Goal: Navigation & Orientation: Understand site structure

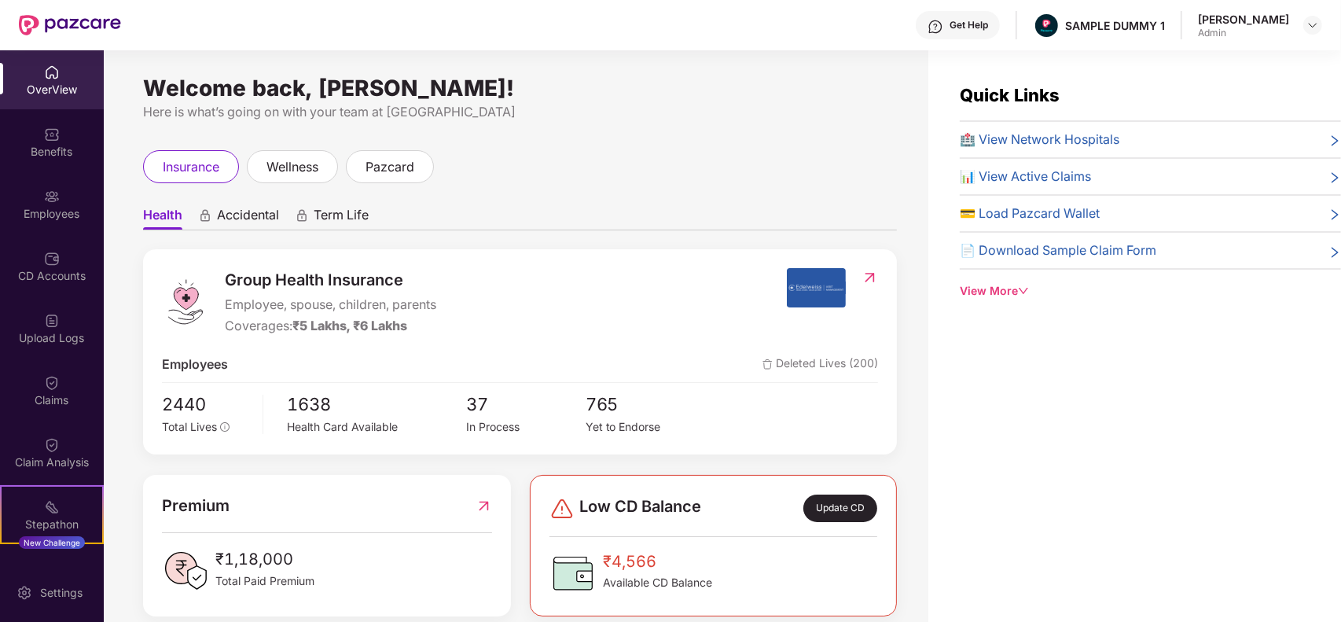
click at [85, 421] on div "OverView Benefits Employees CD Accounts Upload Logs Claims Claim Analysis Stepa…" at bounding box center [52, 306] width 104 height 512
click at [68, 448] on div "Claim Analysis" at bounding box center [52, 452] width 104 height 59
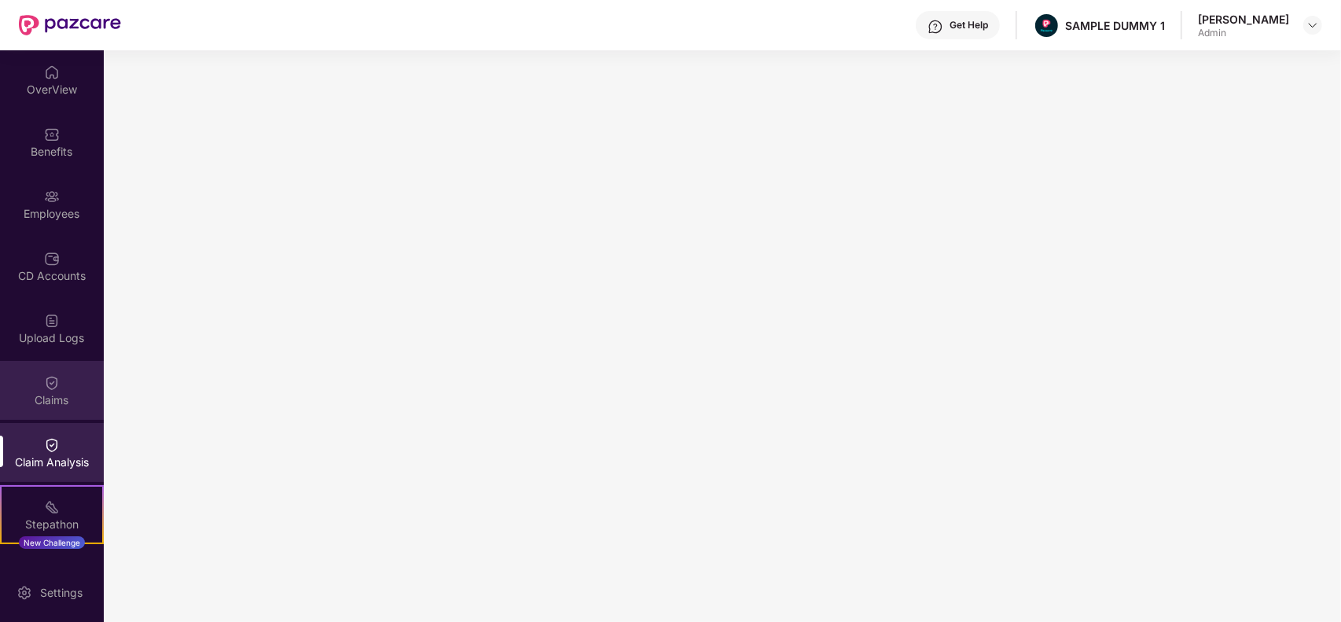
click at [61, 389] on div "Claims" at bounding box center [52, 390] width 104 height 59
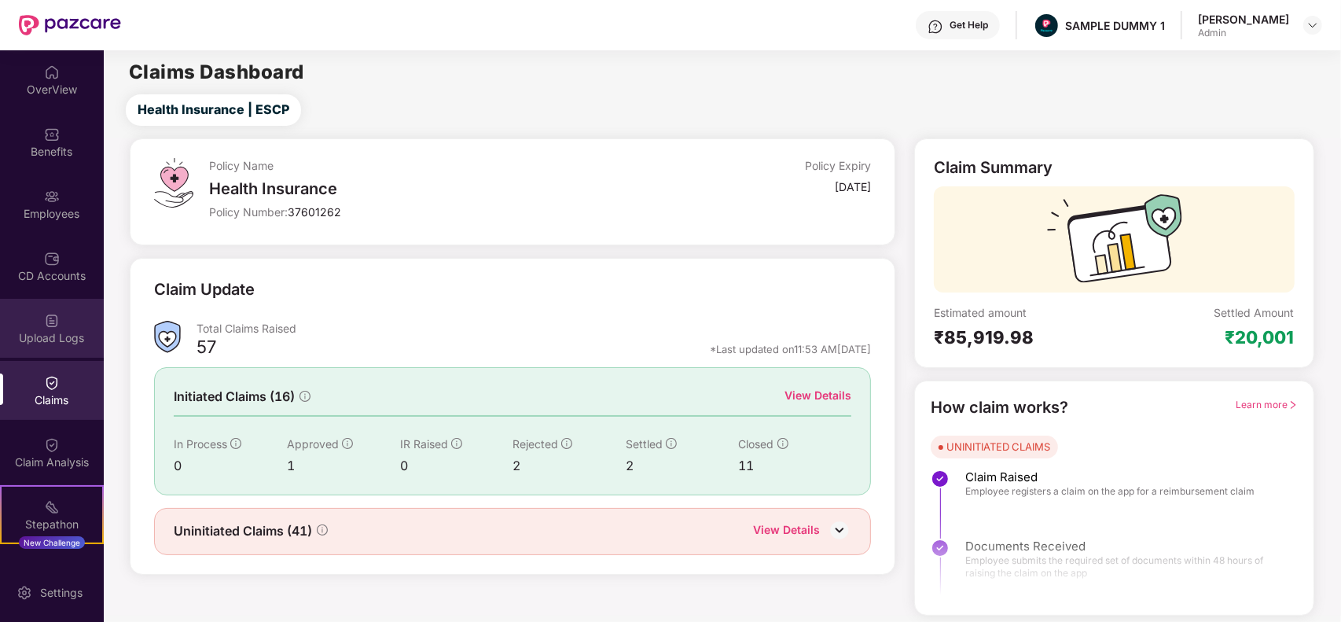
click at [75, 303] on div "Upload Logs" at bounding box center [52, 328] width 104 height 59
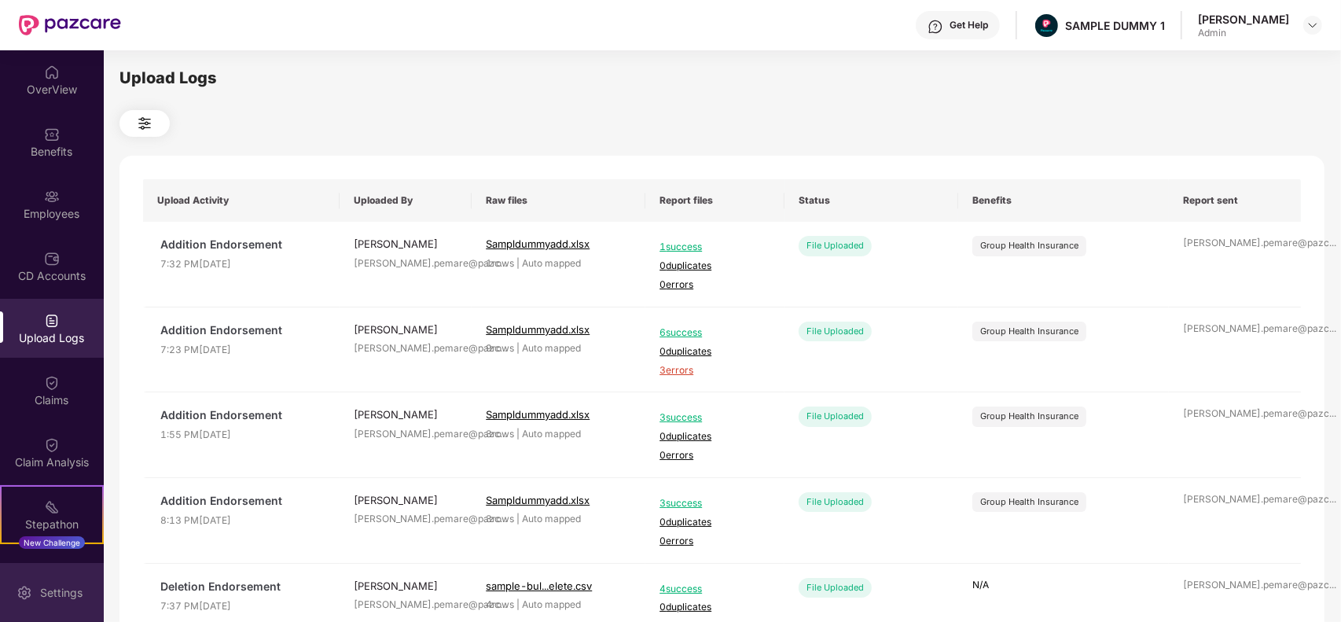
click at [80, 609] on div "Settings" at bounding box center [52, 592] width 104 height 59
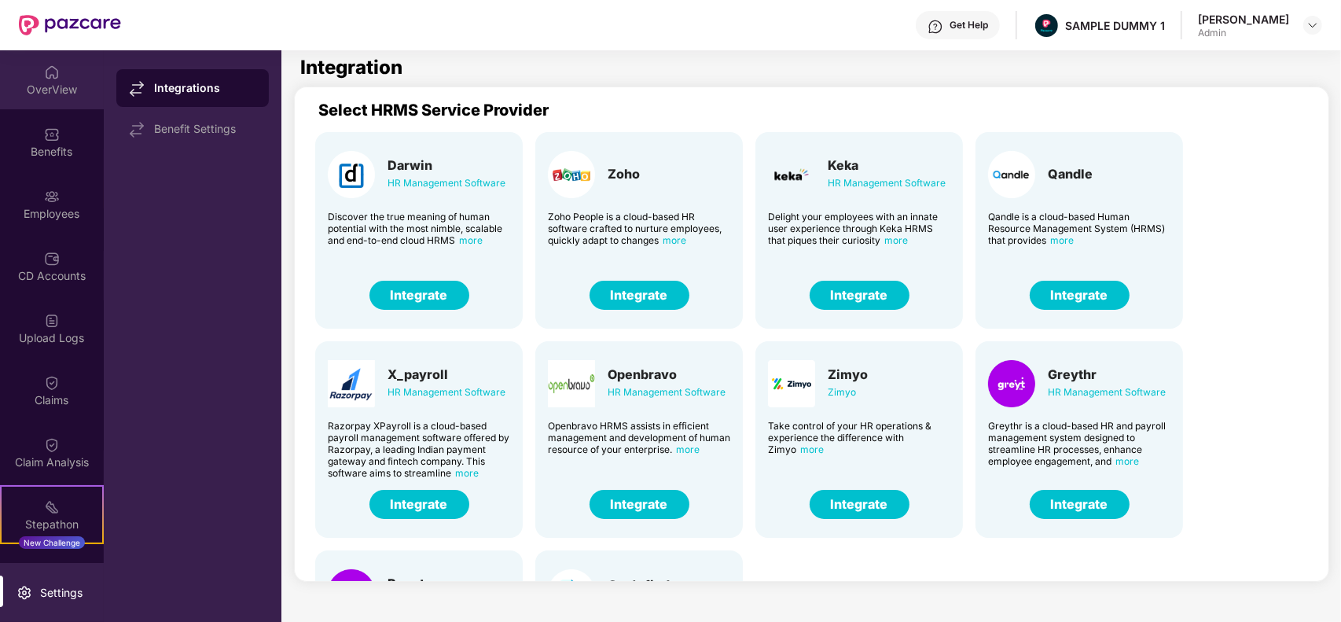
click at [29, 83] on div "OverView" at bounding box center [52, 90] width 104 height 16
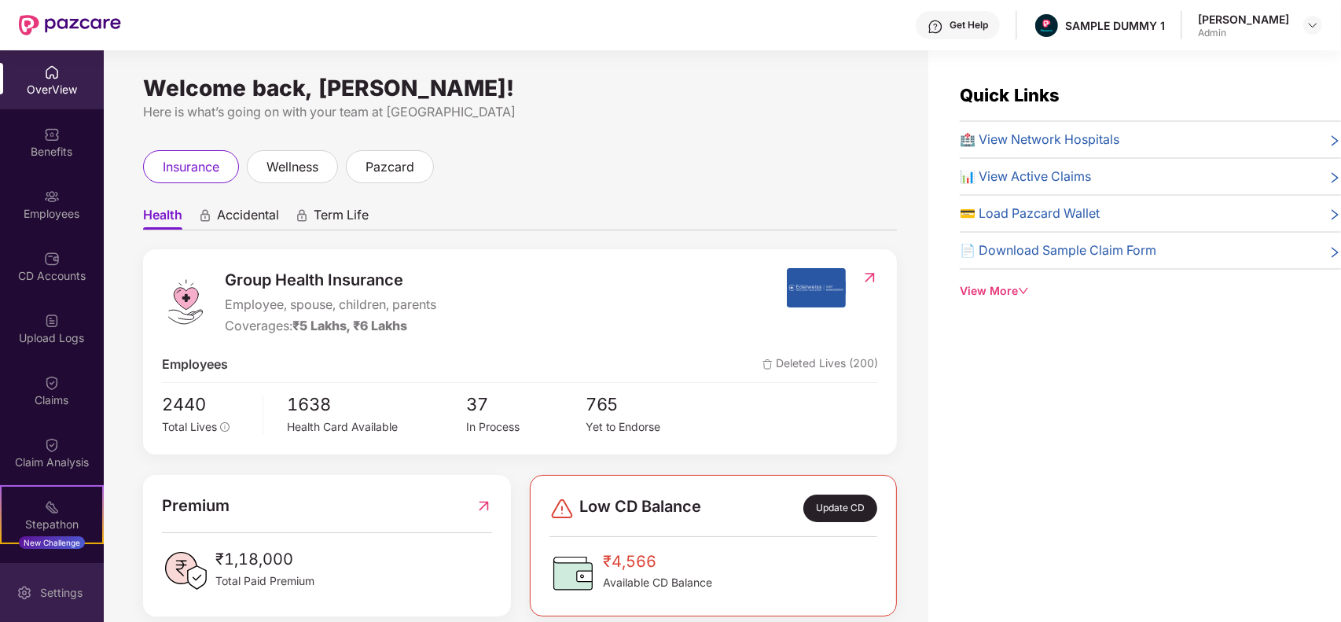
click at [55, 602] on div "Settings" at bounding box center [52, 592] width 104 height 59
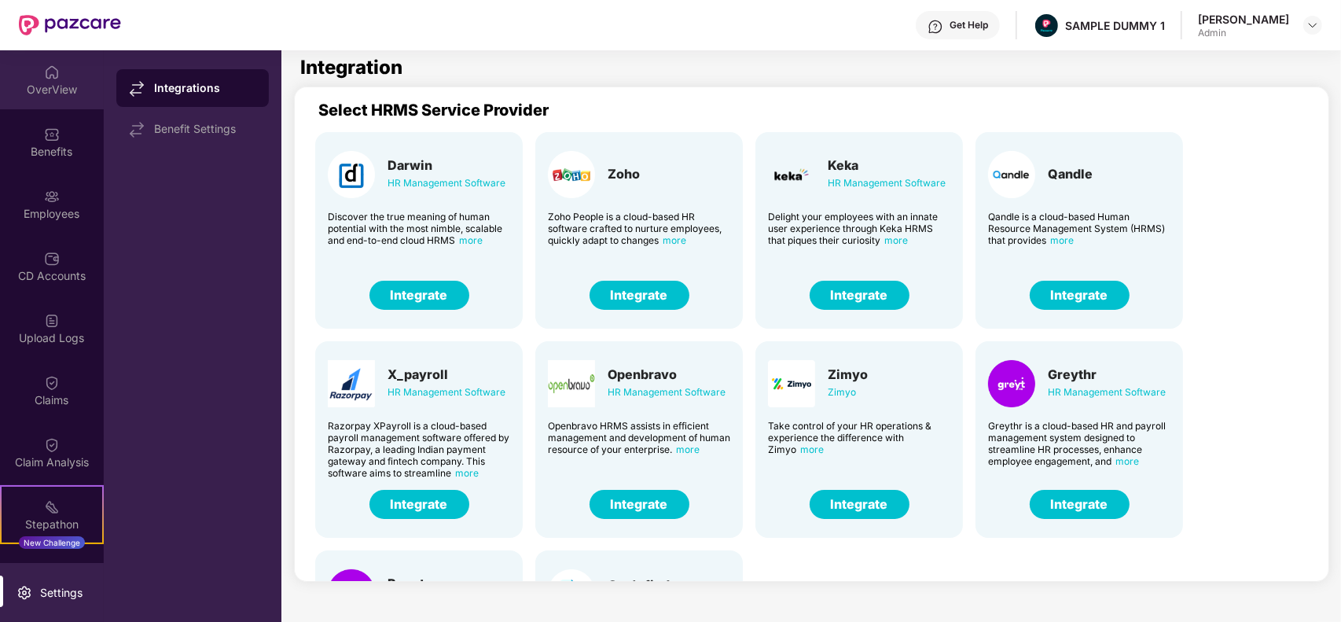
click at [53, 97] on div "OverView" at bounding box center [52, 79] width 104 height 59
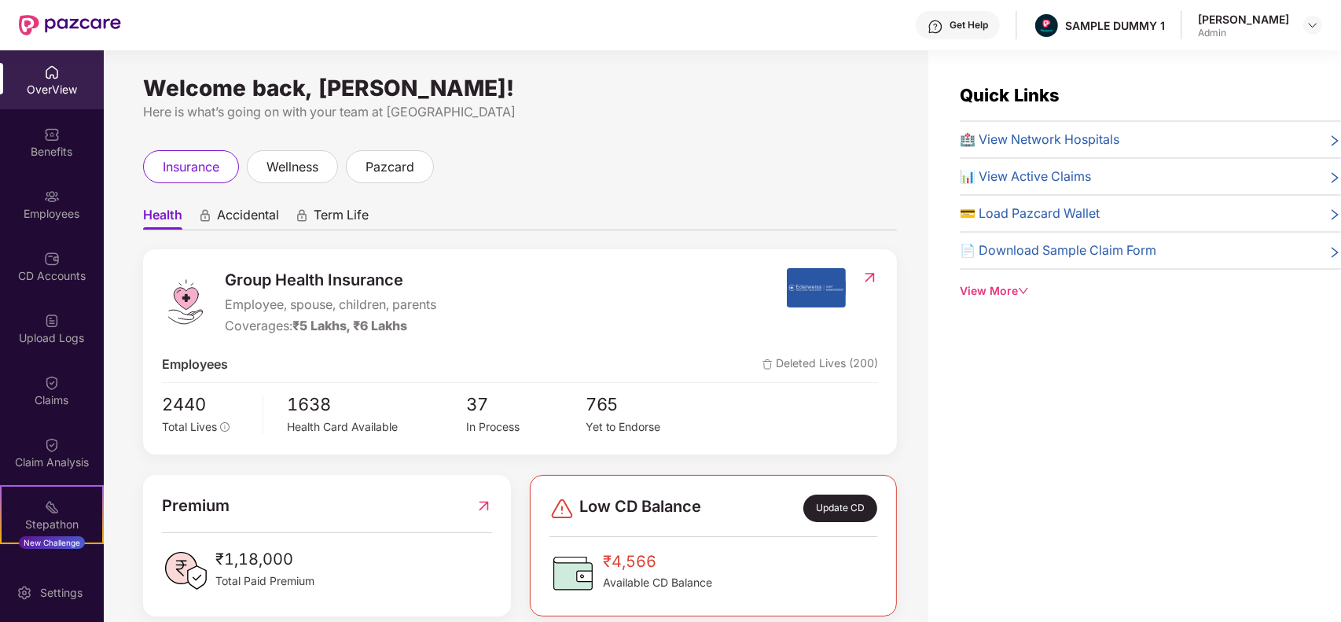
click at [53, 97] on div "OverView" at bounding box center [52, 79] width 104 height 59
click at [57, 101] on div "OverView" at bounding box center [52, 79] width 104 height 59
click at [68, 151] on div "Benefits" at bounding box center [52, 152] width 104 height 16
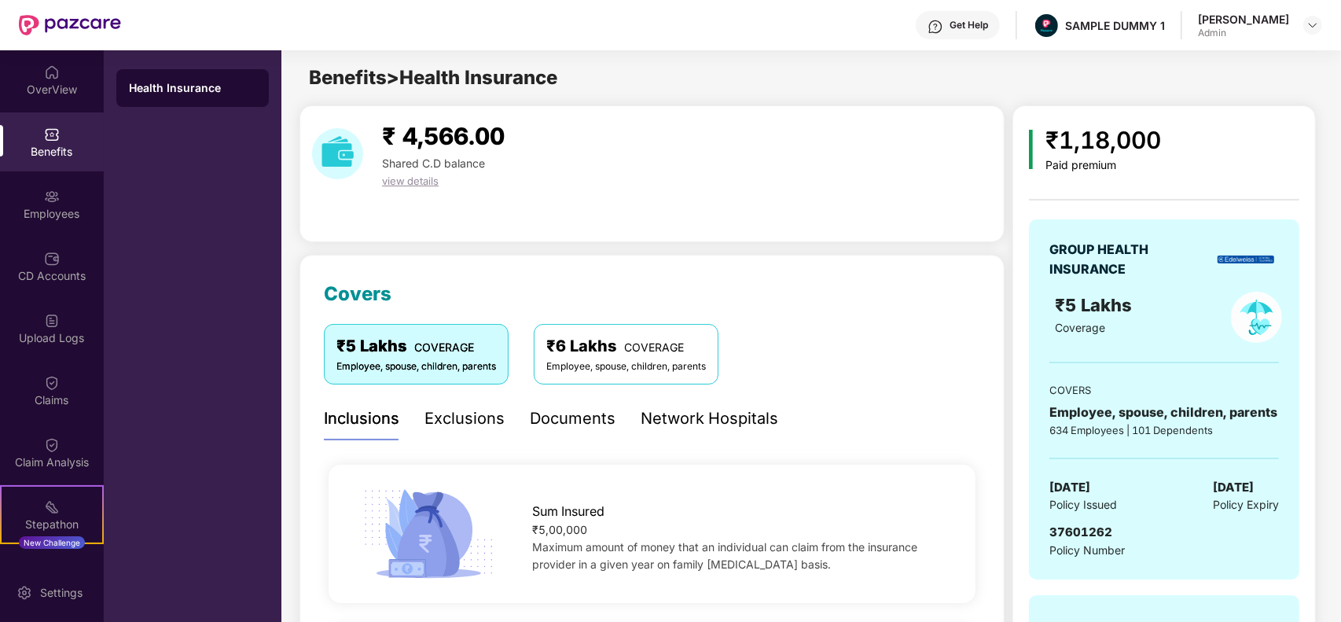
click at [895, 386] on div "₹5 Lakhs COVERAGE Employee, spouse, children, parents ₹6 Lakhs COVERAGE Employe…" at bounding box center [652, 360] width 656 height 72
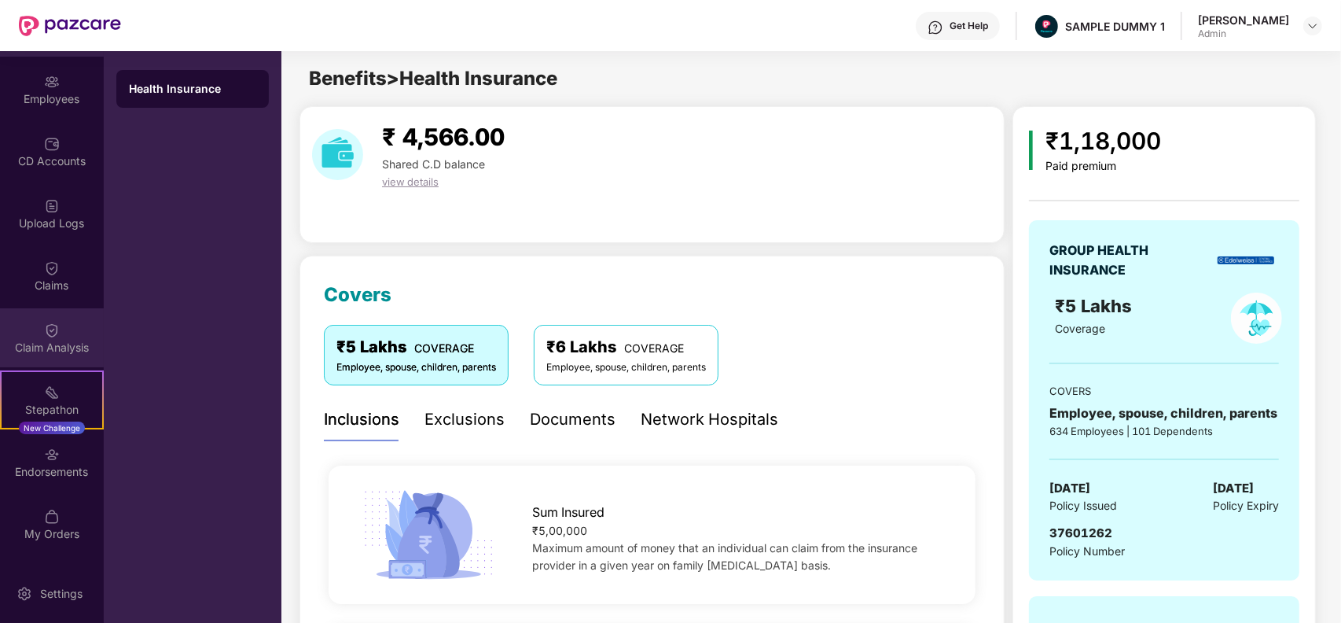
scroll to position [118, 0]
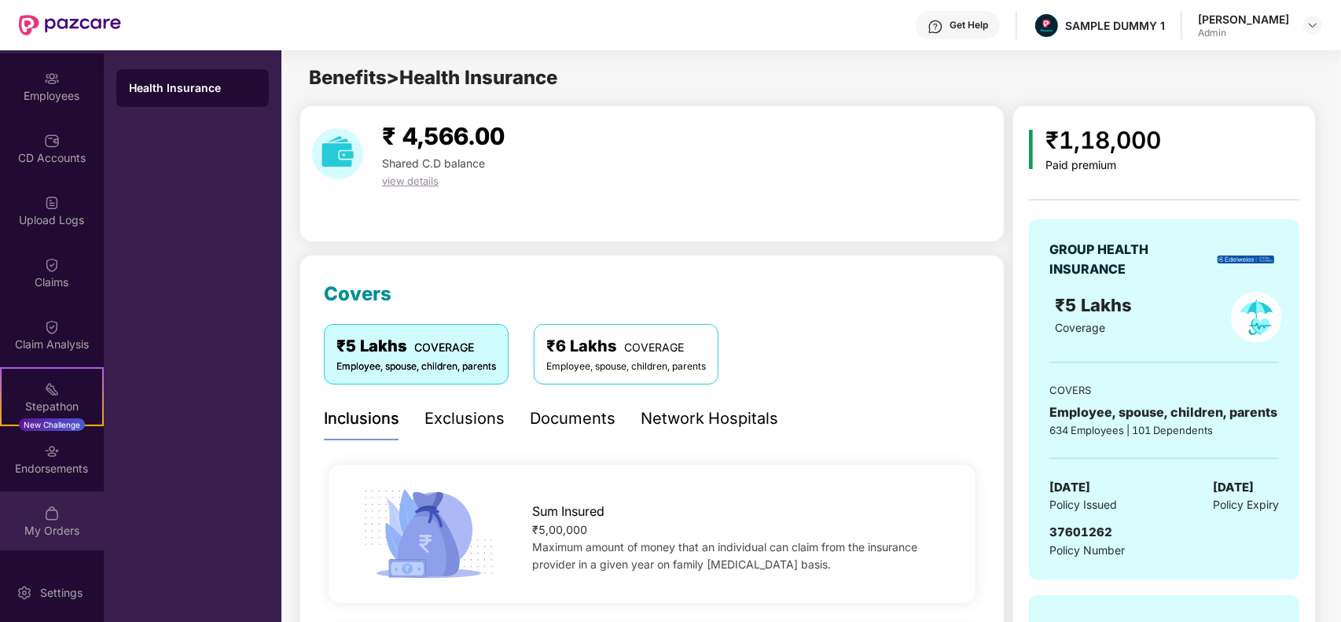
click at [28, 531] on div "My Orders" at bounding box center [52, 531] width 104 height 16
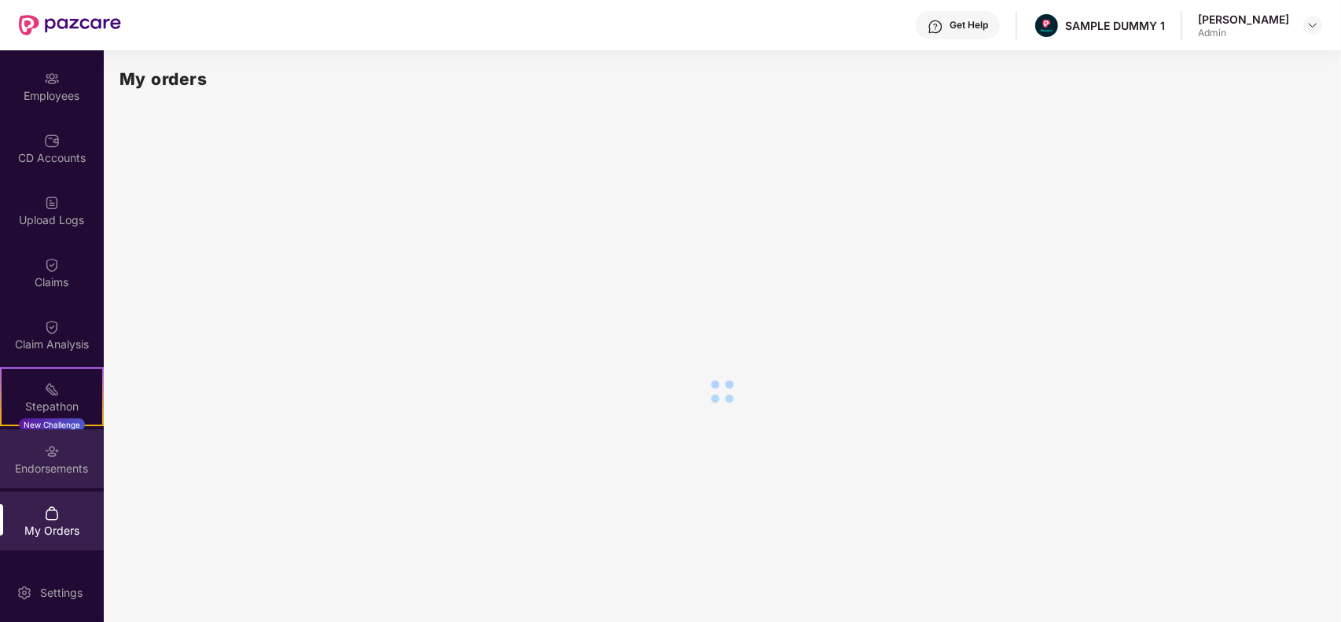
click at [26, 461] on div "Endorsements" at bounding box center [52, 469] width 104 height 16
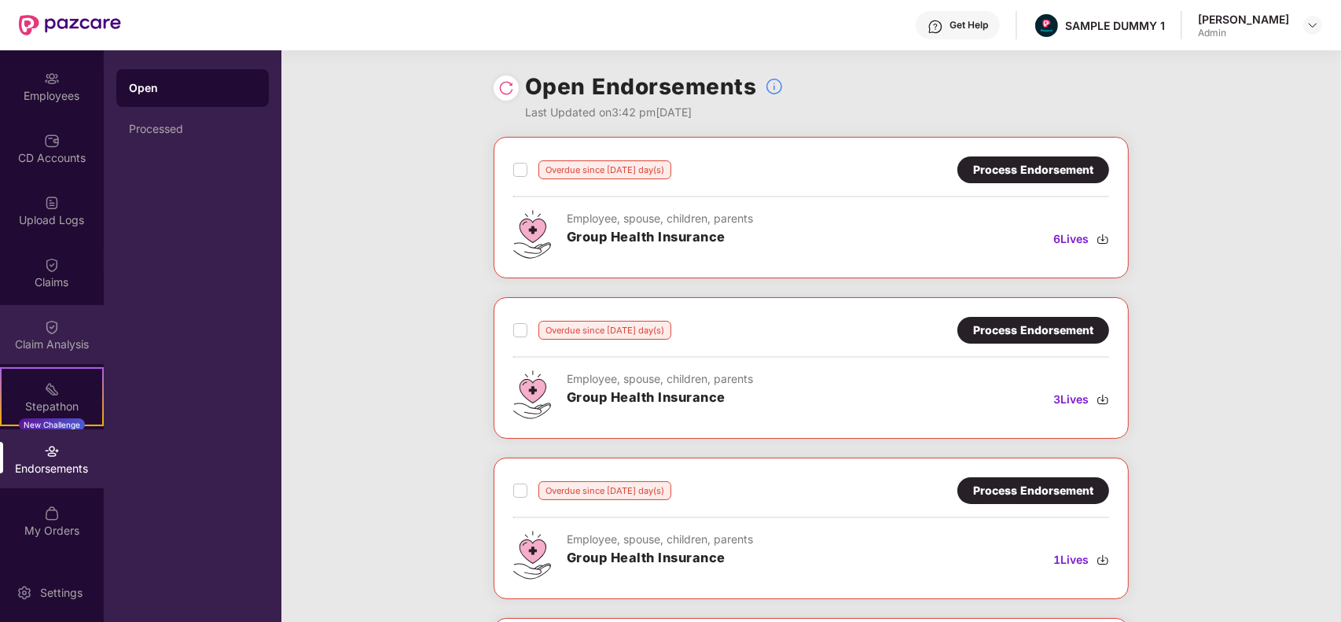
click at [53, 328] on img at bounding box center [52, 327] width 16 height 16
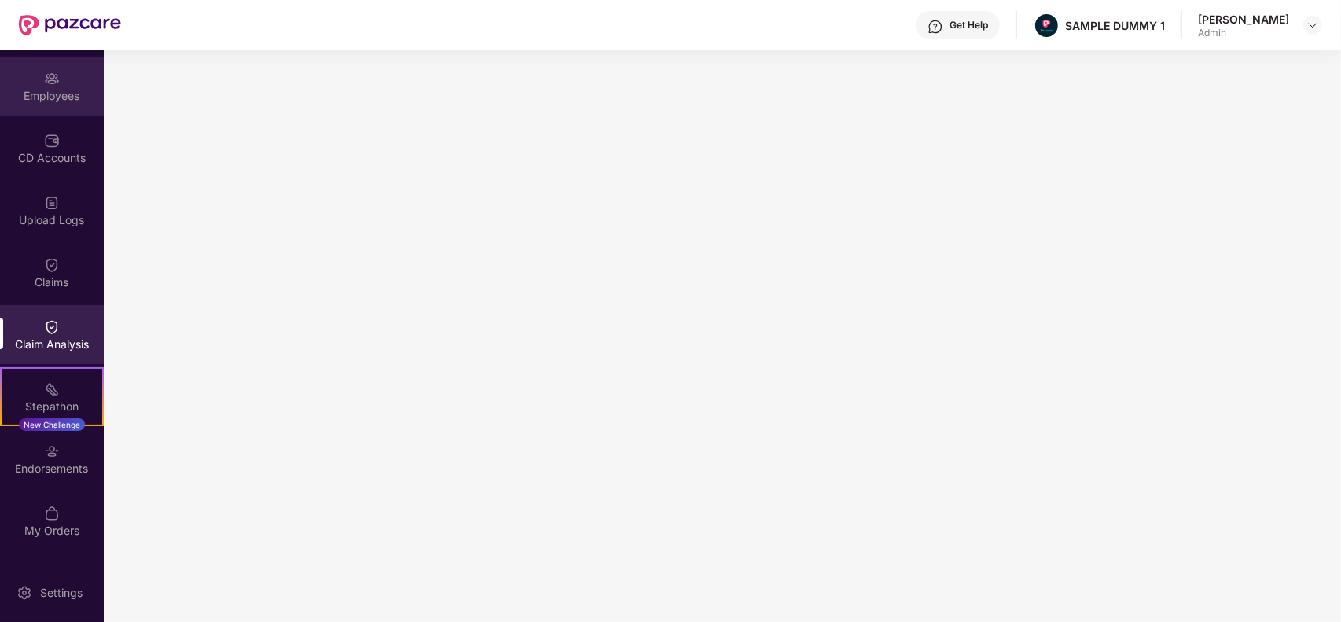
click at [57, 93] on div "Employees" at bounding box center [52, 96] width 104 height 16
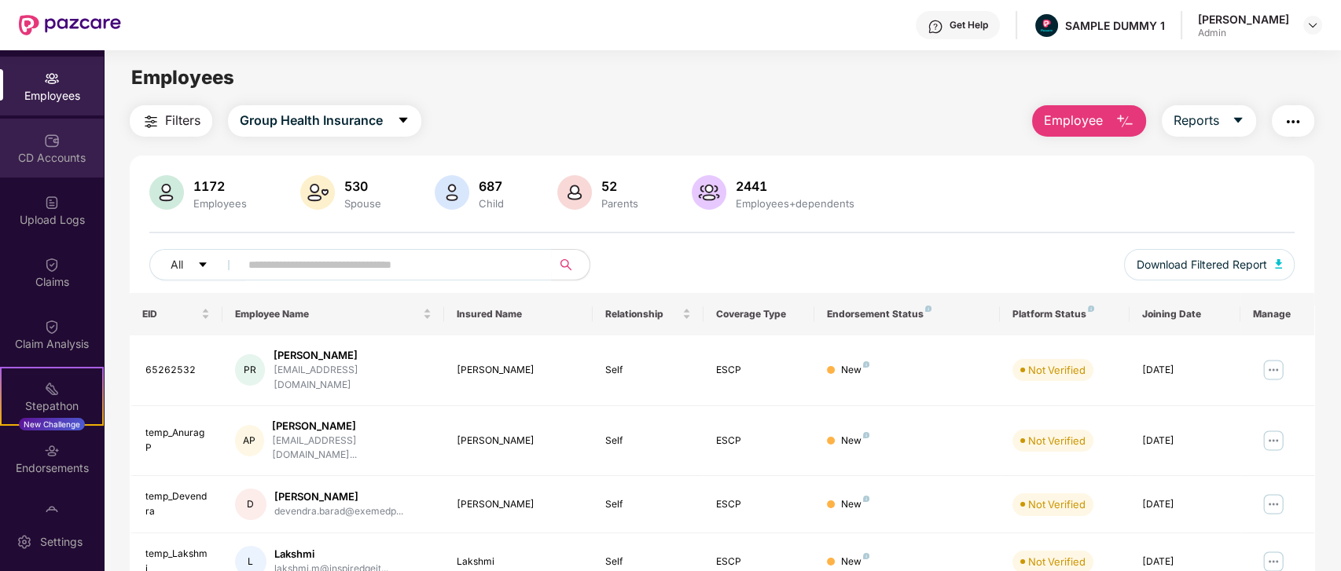
scroll to position [0, 0]
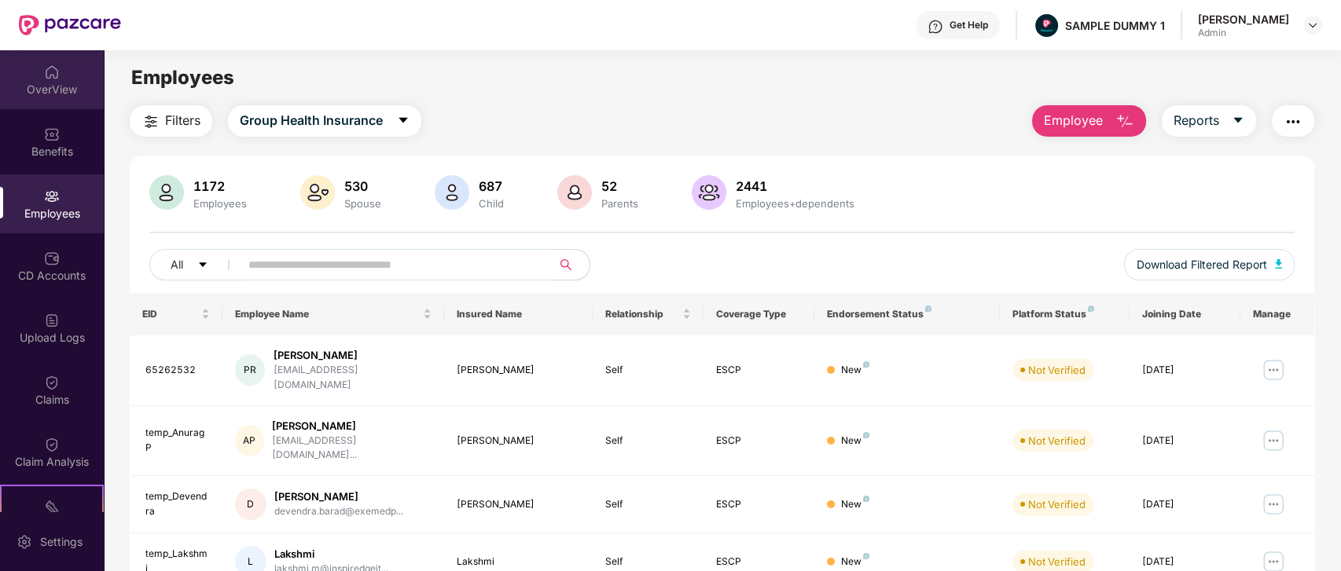
click at [46, 108] on div "OverView" at bounding box center [52, 79] width 104 height 59
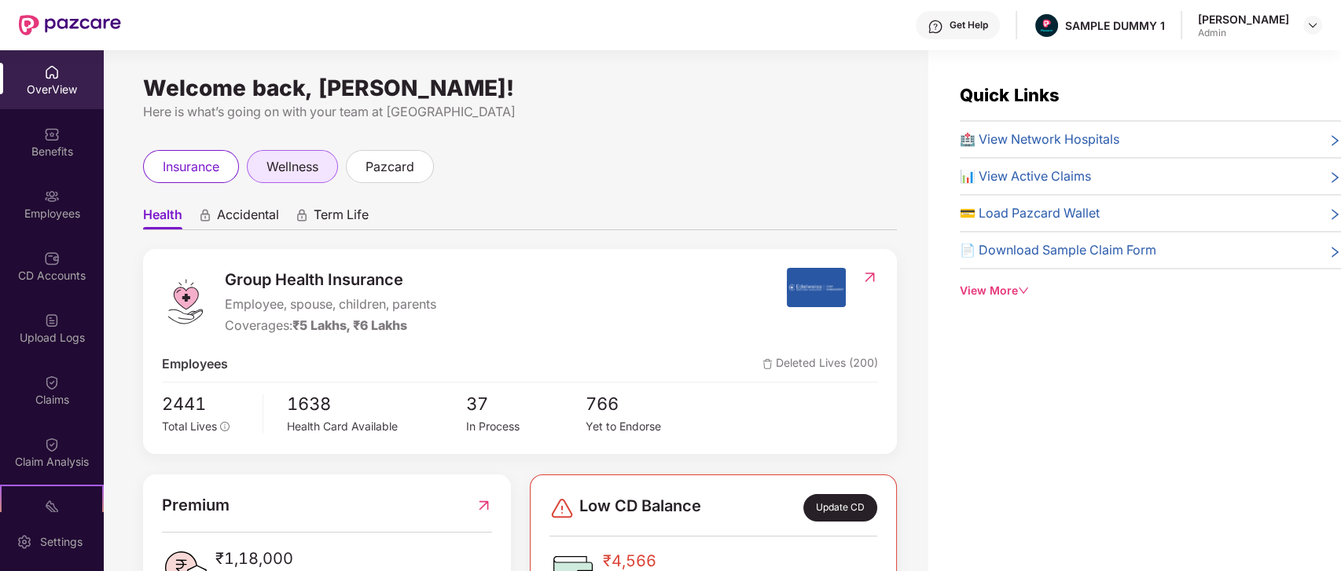
click at [287, 170] on span "wellness" at bounding box center [292, 167] width 52 height 20
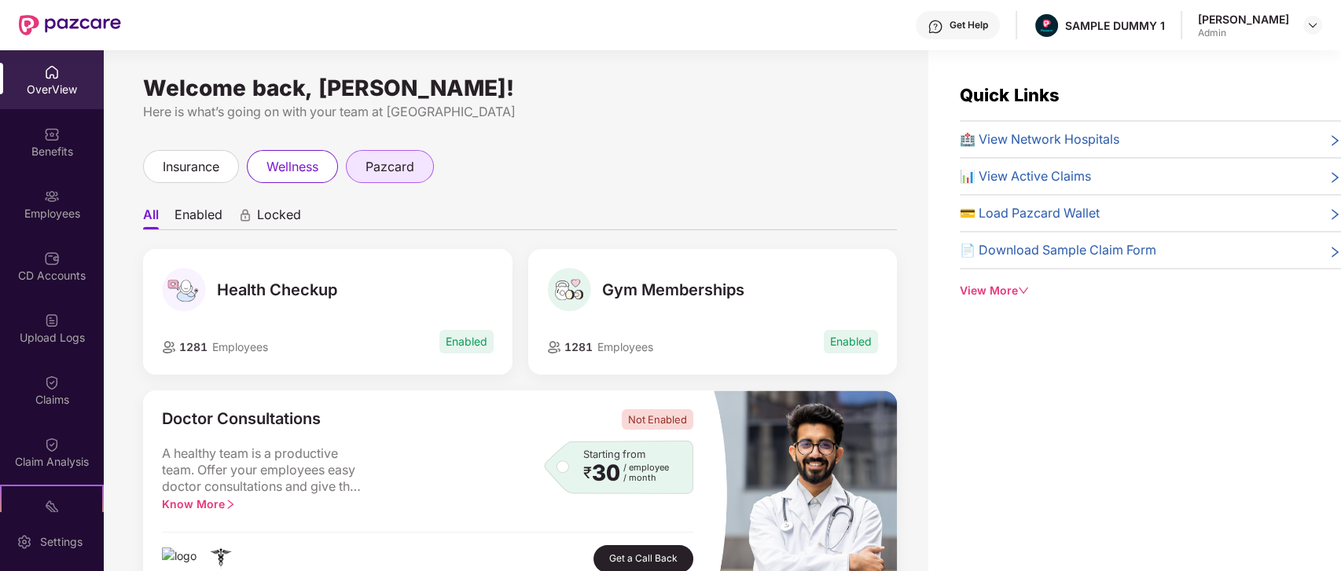
click at [376, 162] on span "pazcard" at bounding box center [390, 167] width 49 height 20
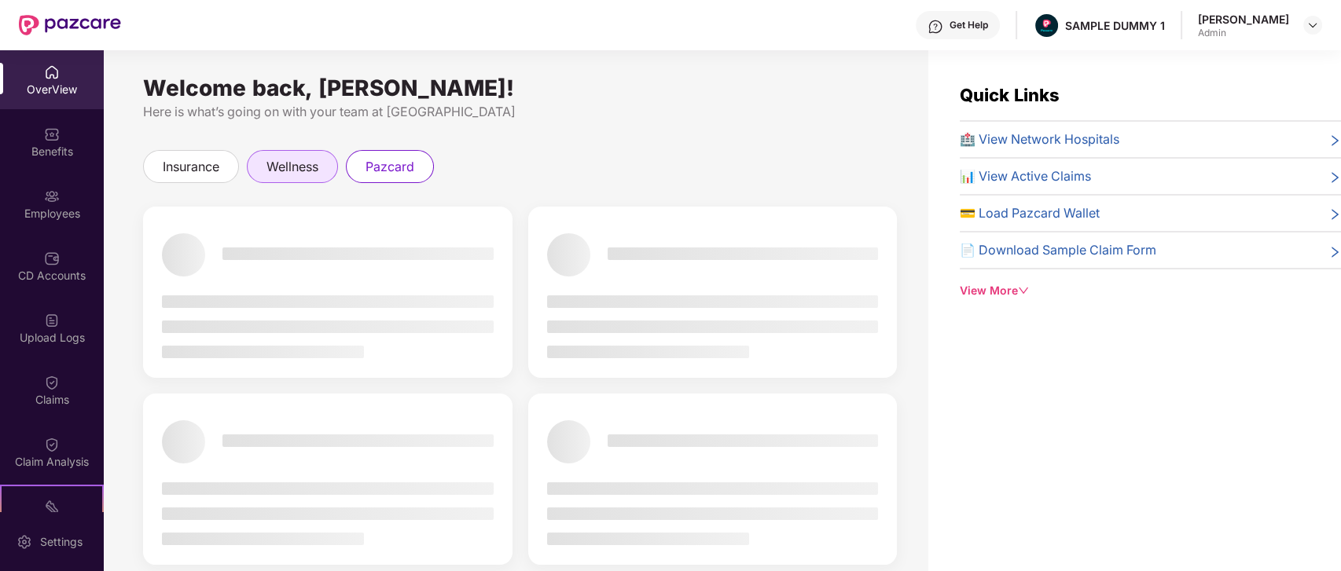
click at [326, 165] on div "wellness" at bounding box center [292, 166] width 91 height 33
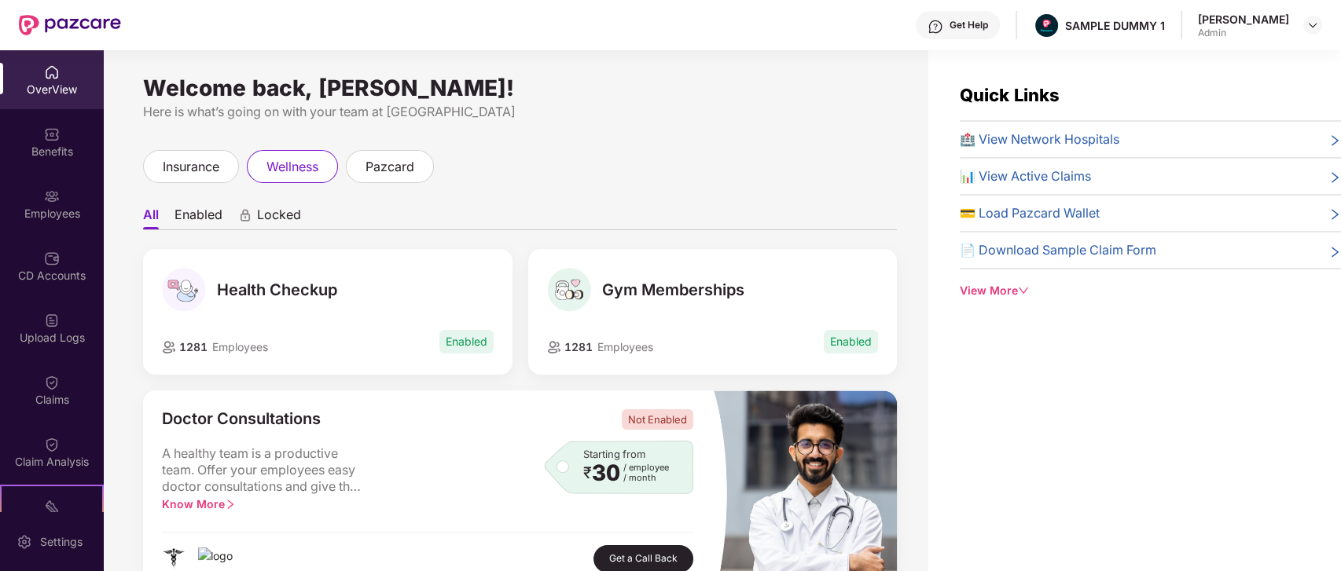
click at [629, 334] on div "1281 Employees Enabled" at bounding box center [713, 342] width 332 height 28
click at [214, 163] on span "insurance" at bounding box center [191, 167] width 57 height 20
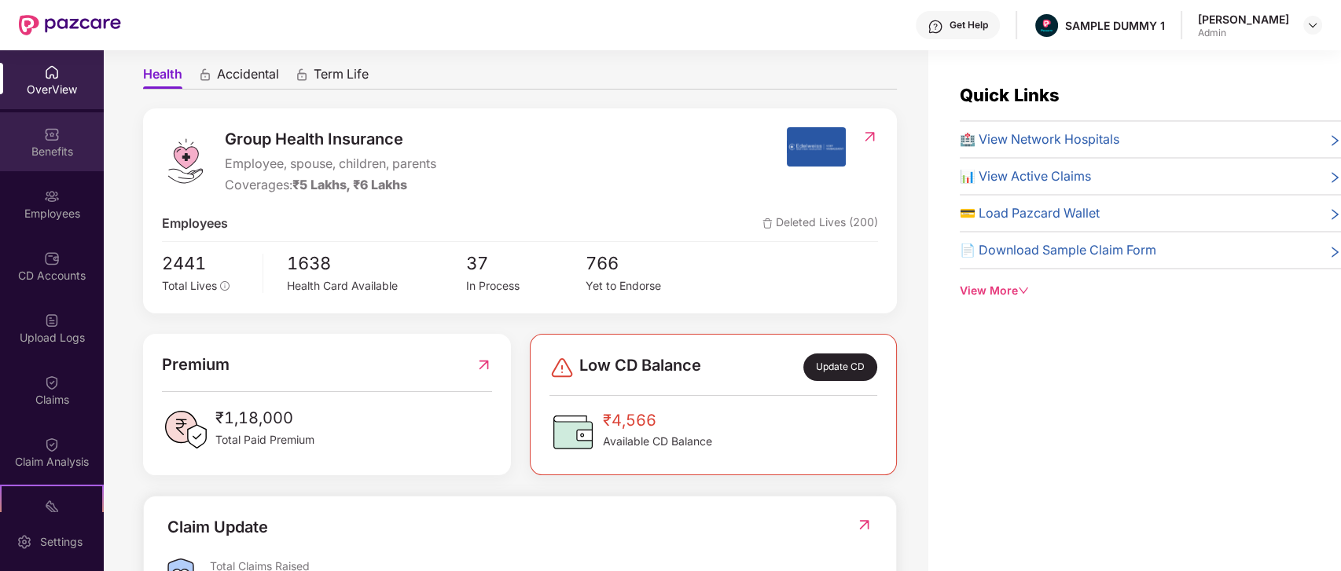
scroll to position [137, 0]
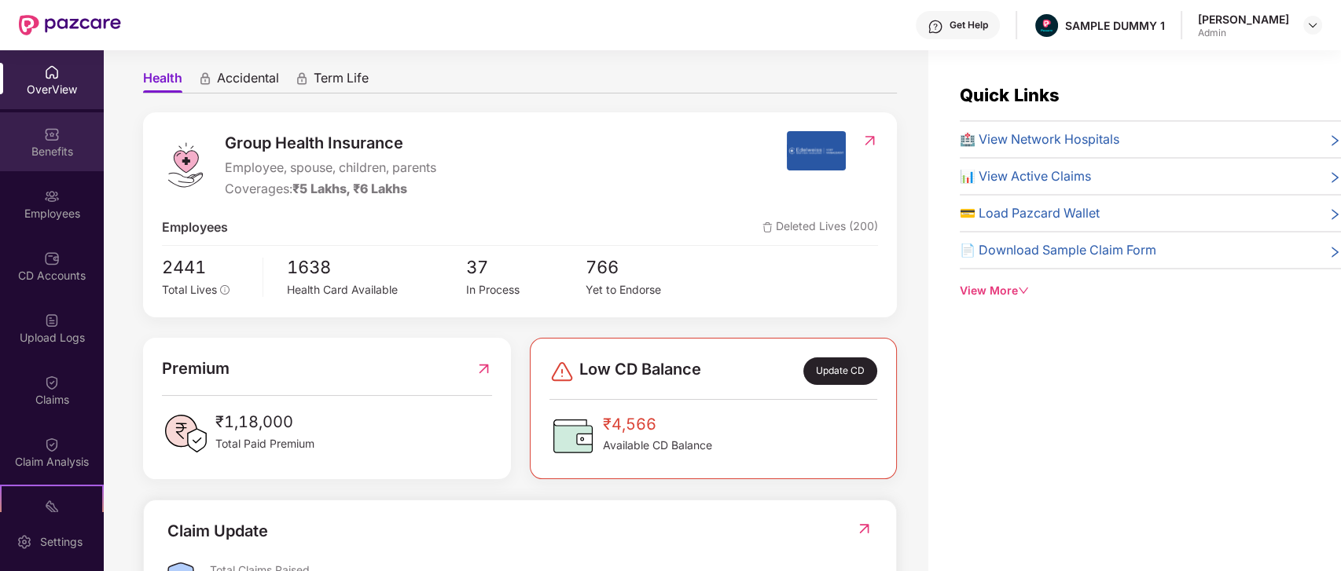
click at [56, 165] on div "Benefits" at bounding box center [52, 141] width 104 height 59
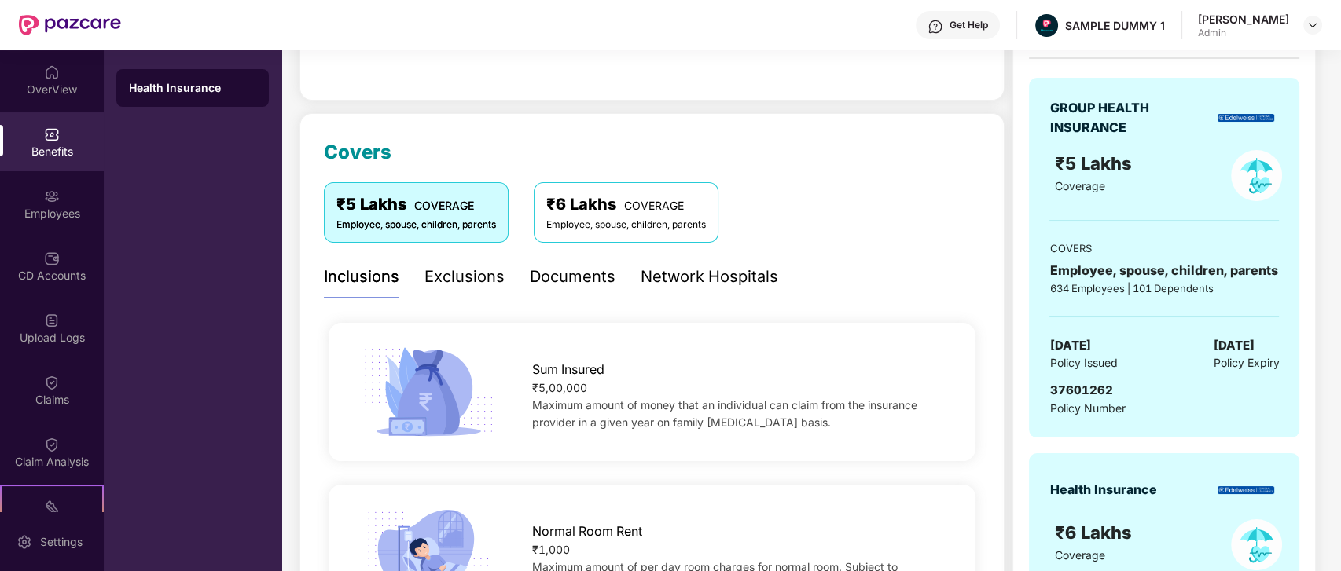
scroll to position [200, 0]
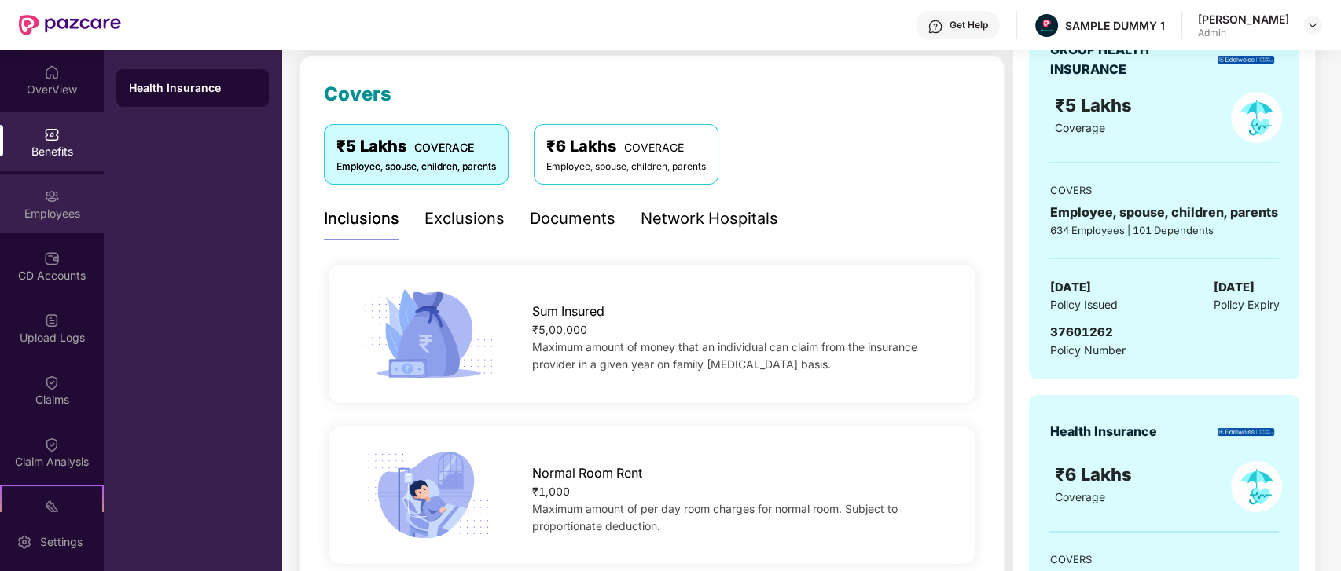
click at [79, 222] on div "Employees" at bounding box center [52, 203] width 104 height 59
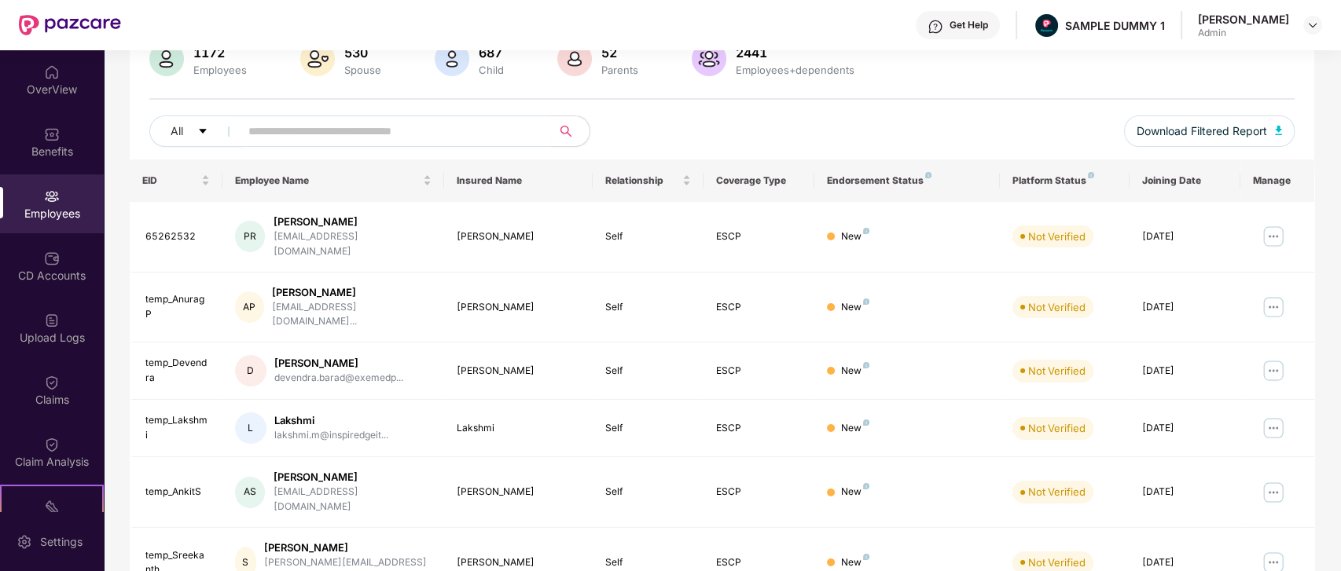
scroll to position [0, 0]
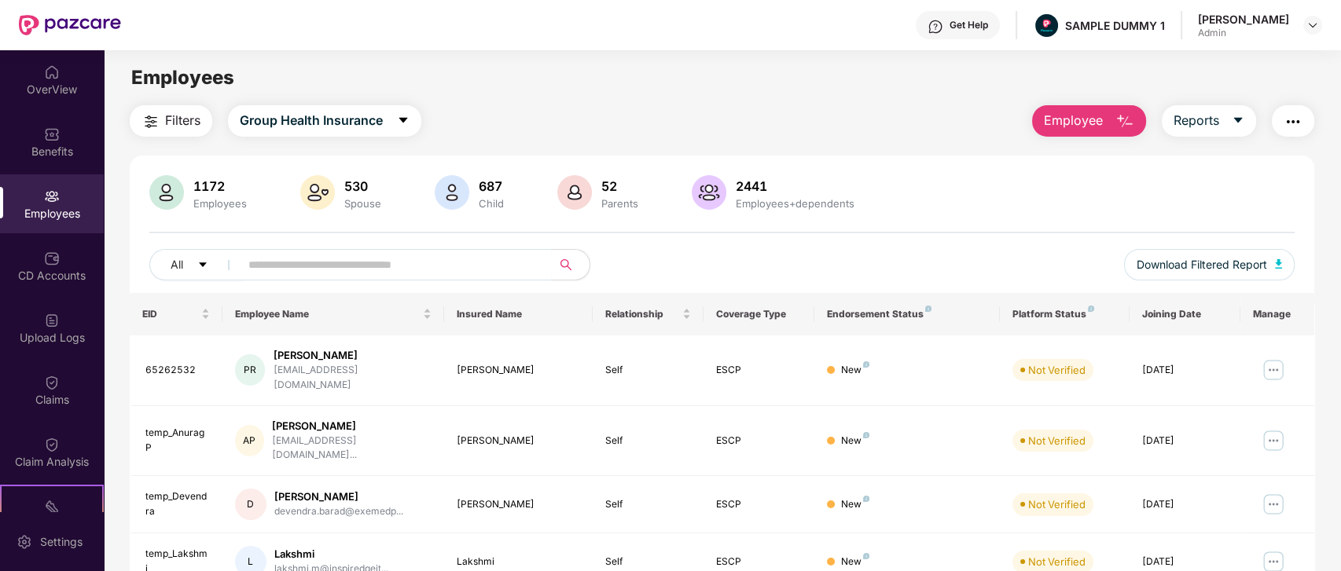
click at [1110, 122] on button "Employee" at bounding box center [1089, 120] width 114 height 31
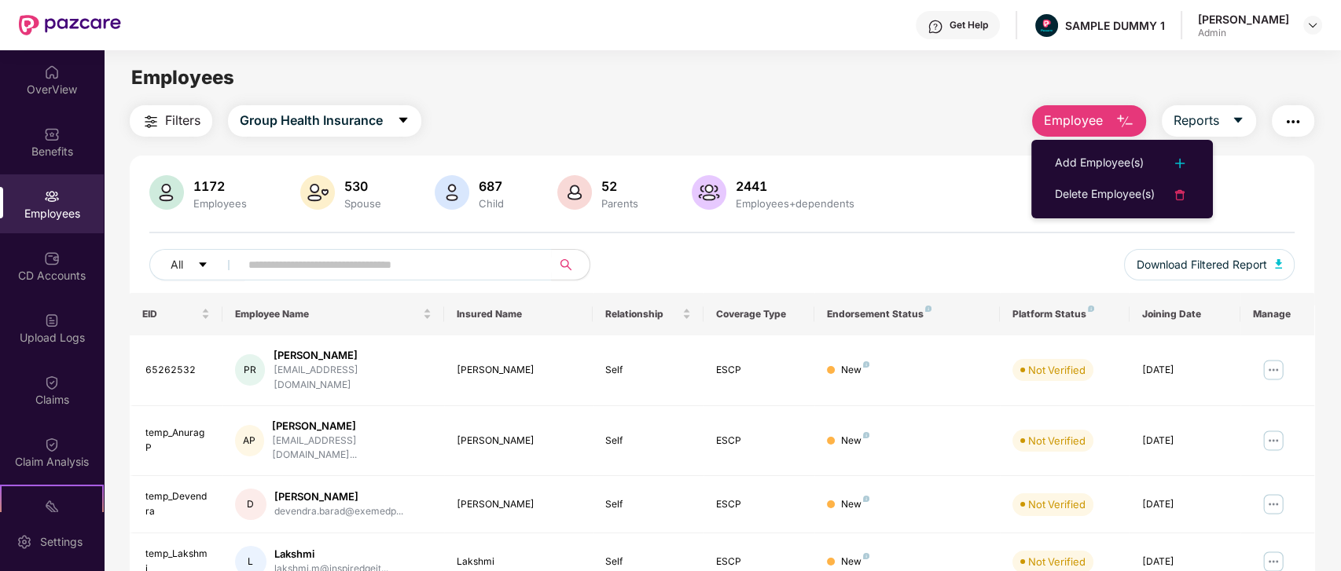
click at [946, 107] on div "Filters Group Health Insurance Employee Reports" at bounding box center [722, 120] width 1185 height 31
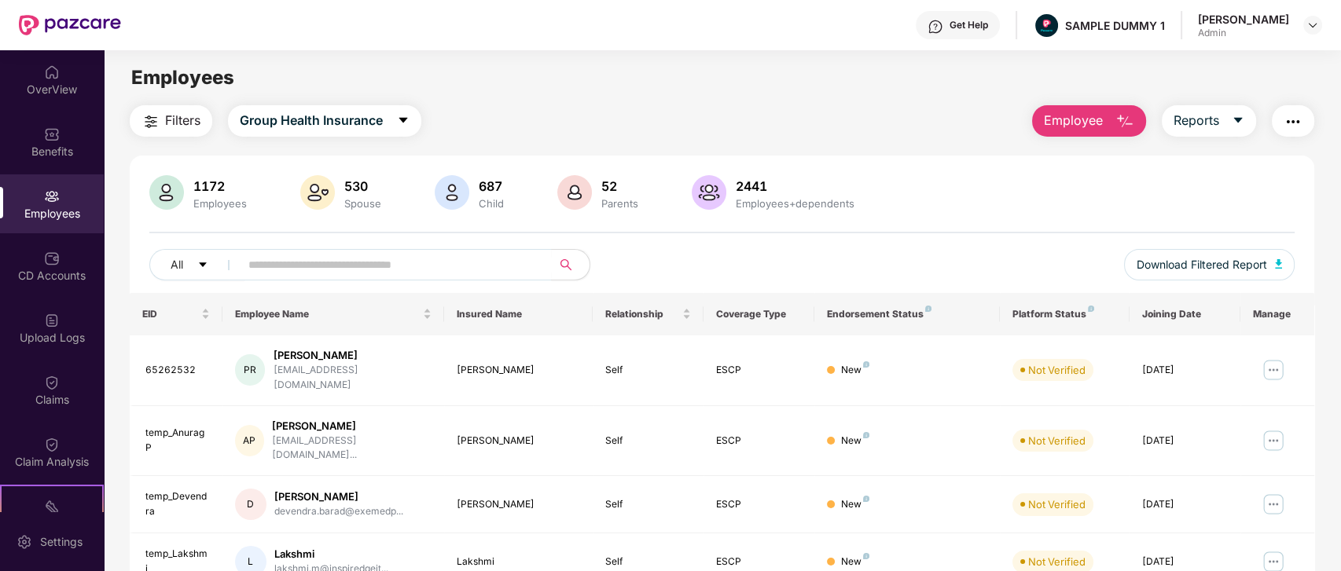
click at [173, 135] on button "Filters" at bounding box center [171, 120] width 83 height 31
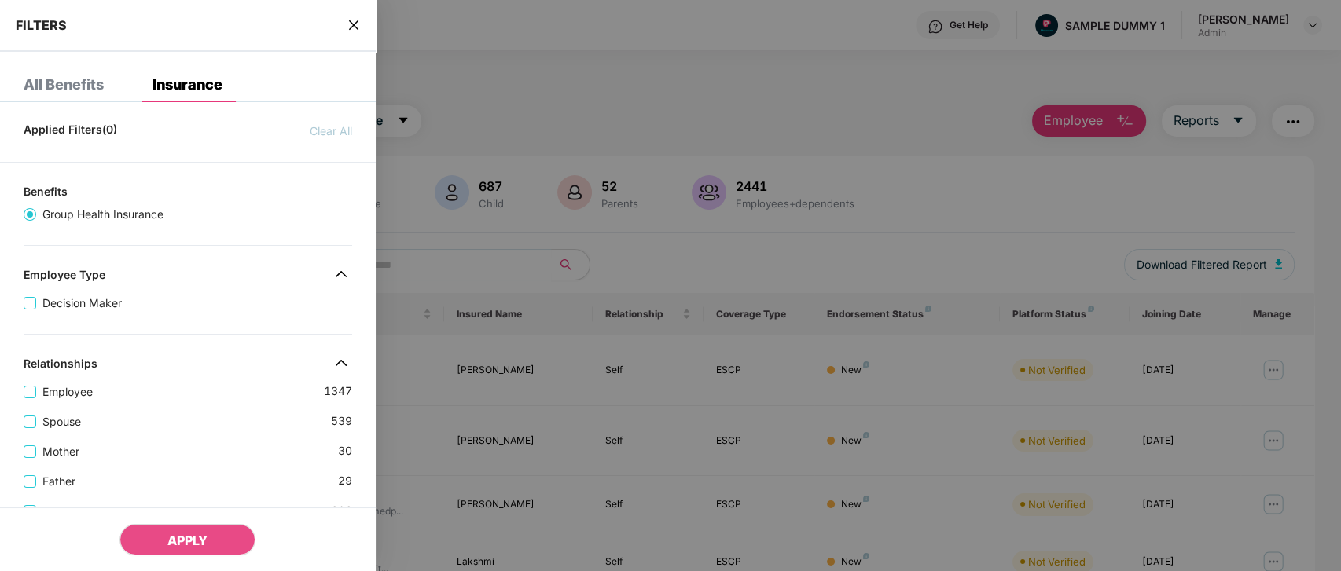
click at [166, 127] on div "Applied Filters(0) Clear All" at bounding box center [188, 127] width 376 height 25
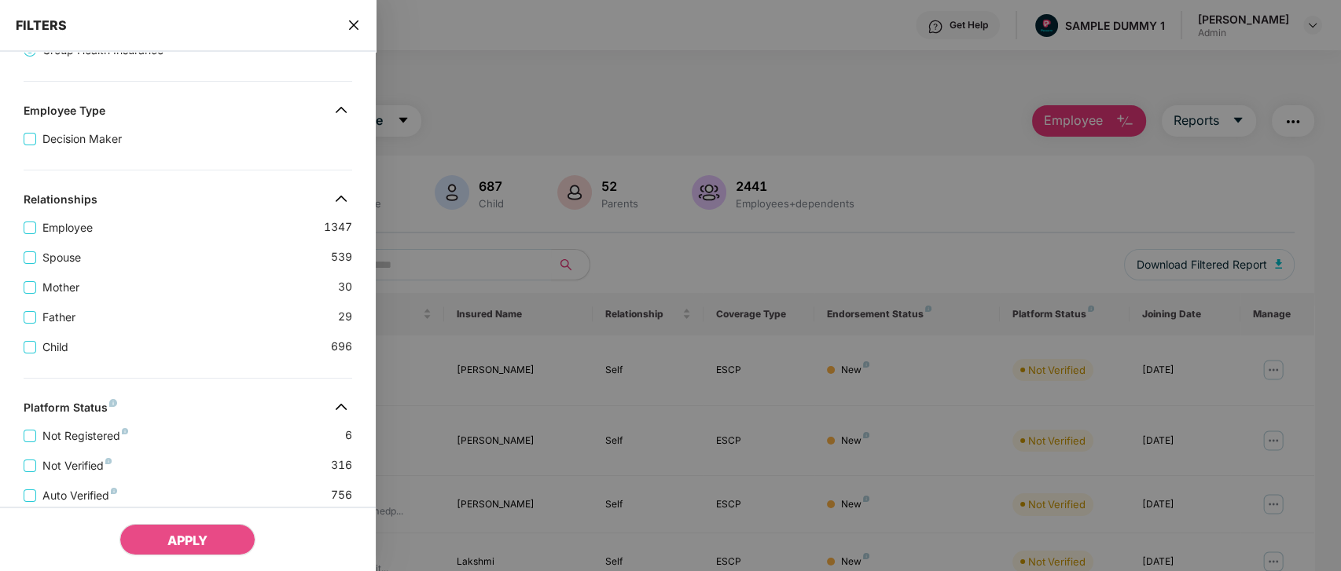
scroll to position [274, 0]
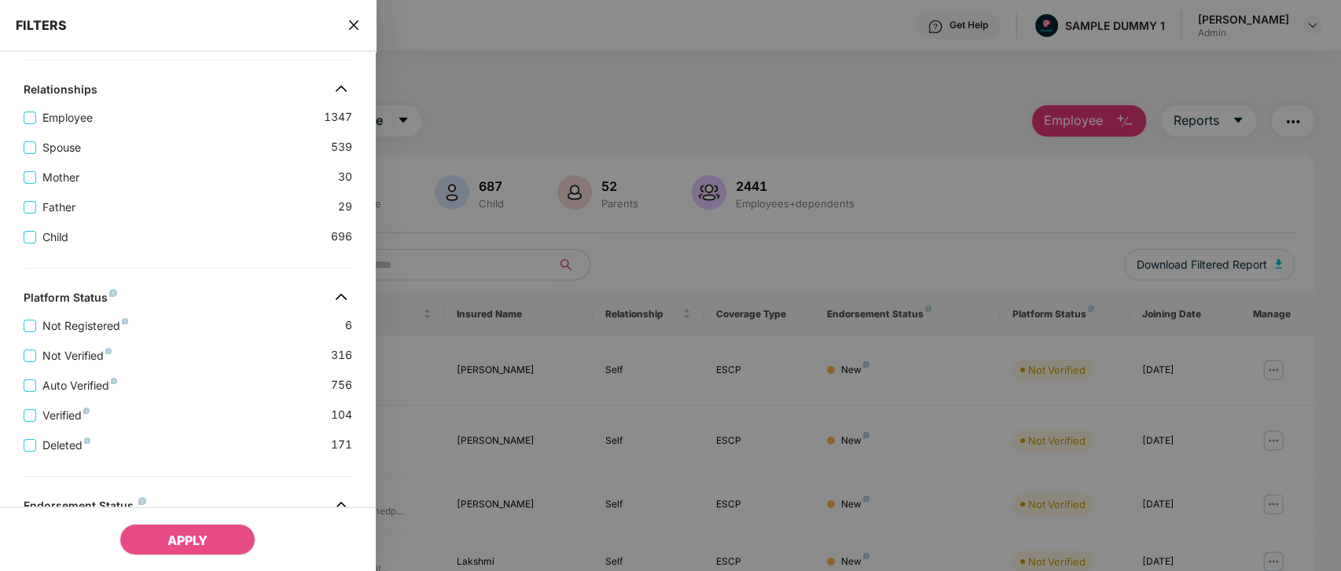
click at [358, 20] on icon "close" at bounding box center [353, 25] width 13 height 13
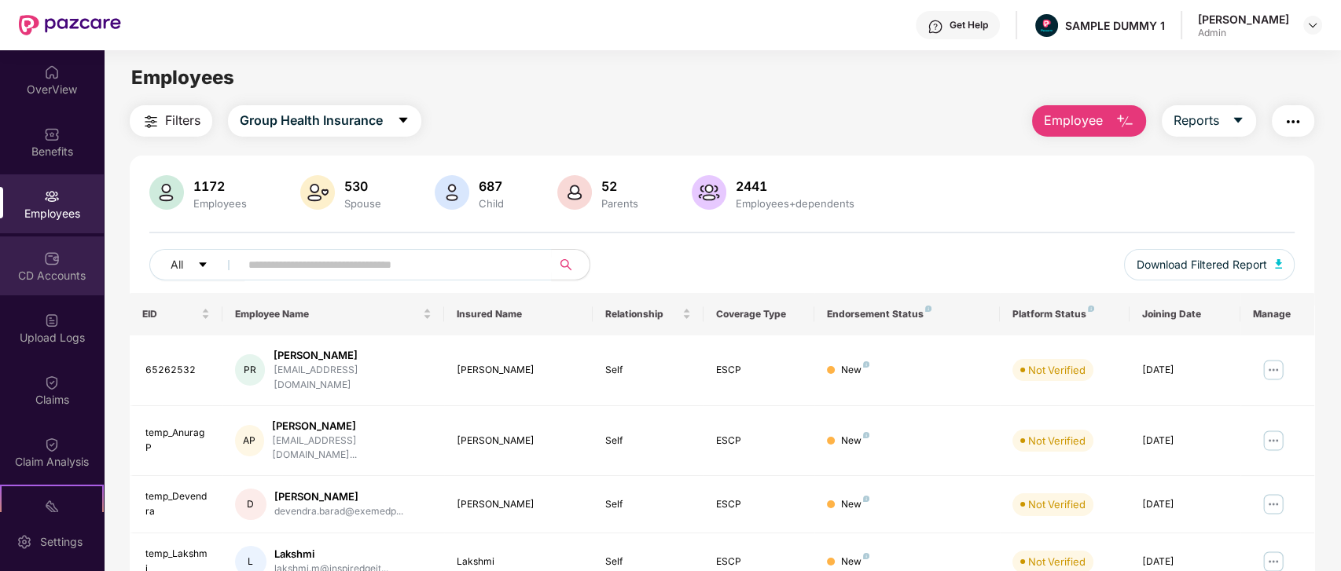
click at [43, 270] on div "CD Accounts" at bounding box center [52, 276] width 104 height 16
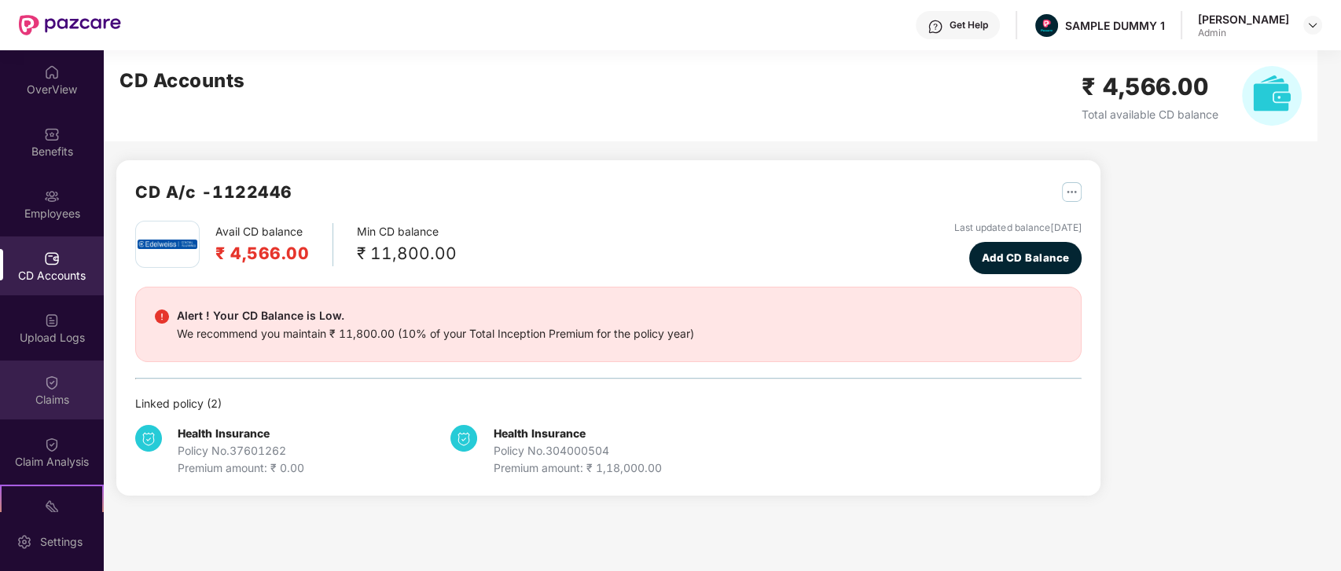
click at [63, 381] on div "Claims" at bounding box center [52, 390] width 104 height 59
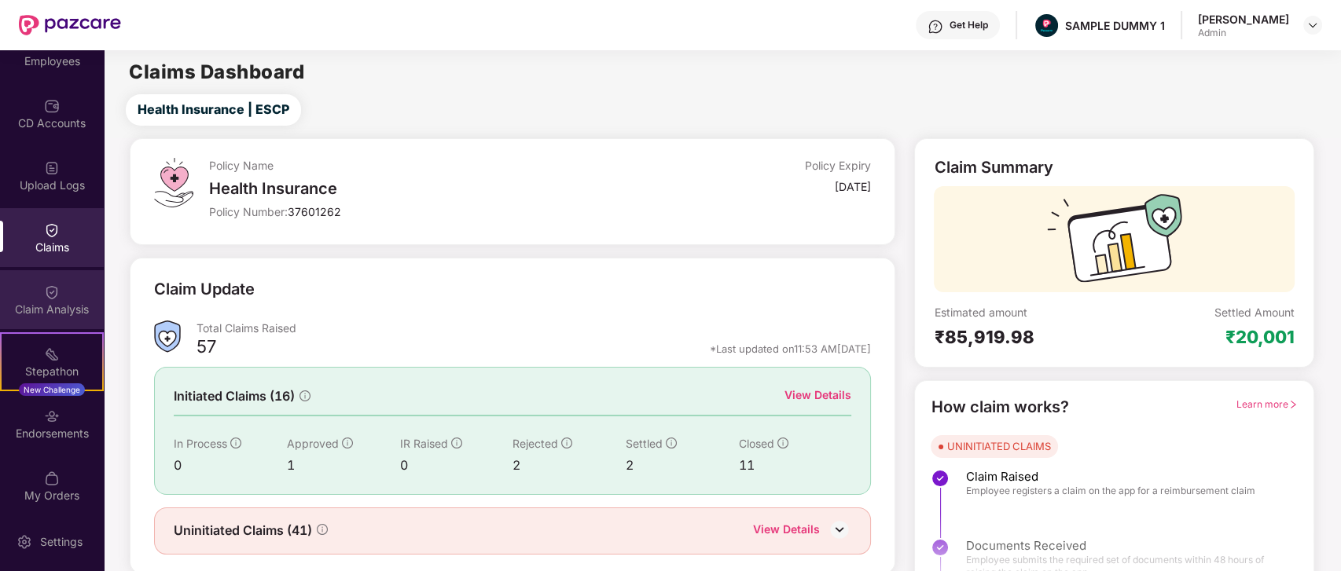
scroll to position [152, 0]
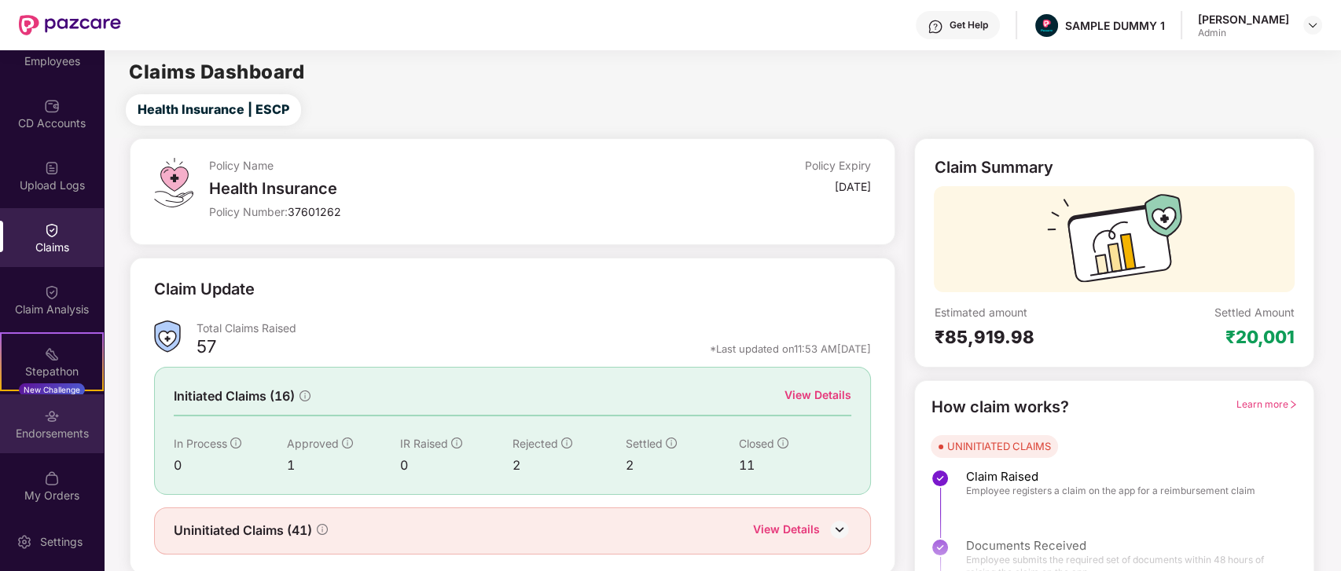
click at [51, 429] on div "Endorsements" at bounding box center [52, 434] width 104 height 16
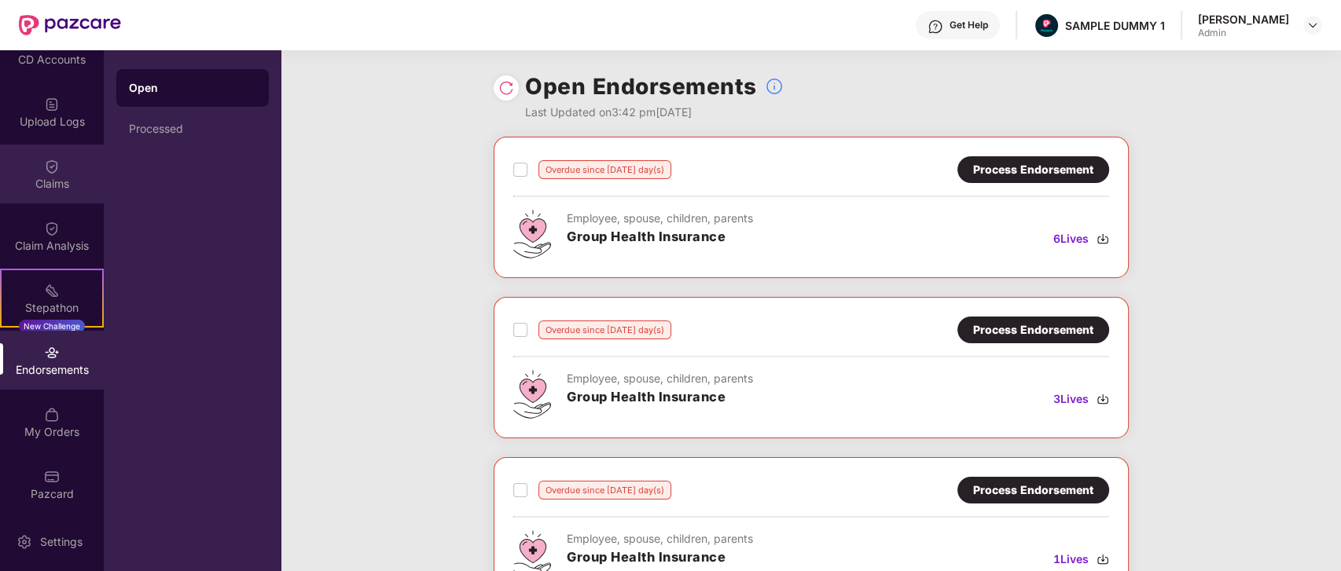
scroll to position [221, 0]
click at [48, 174] on div "Claims" at bounding box center [52, 179] width 104 height 16
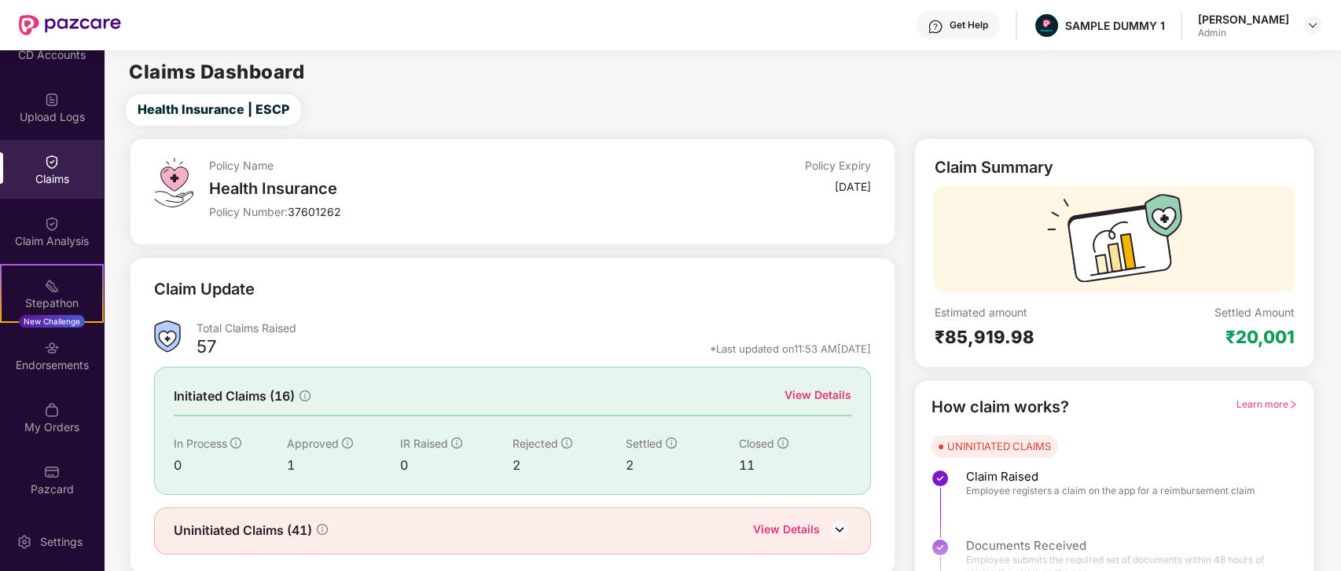
scroll to position [43, 0]
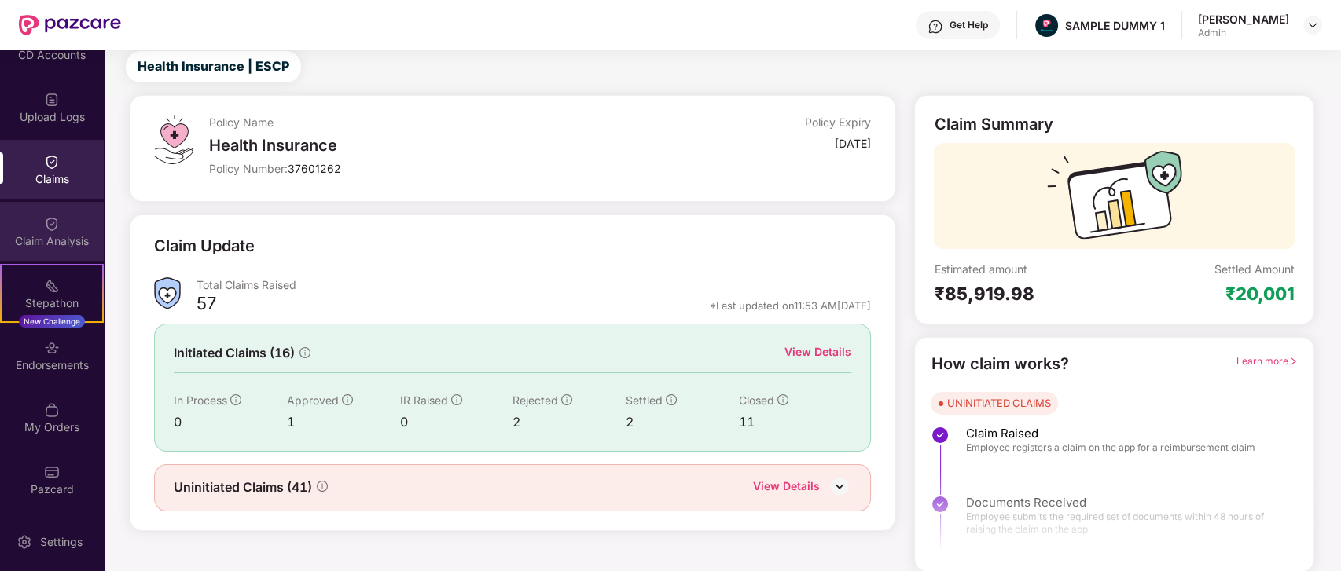
click at [57, 228] on img at bounding box center [52, 224] width 16 height 16
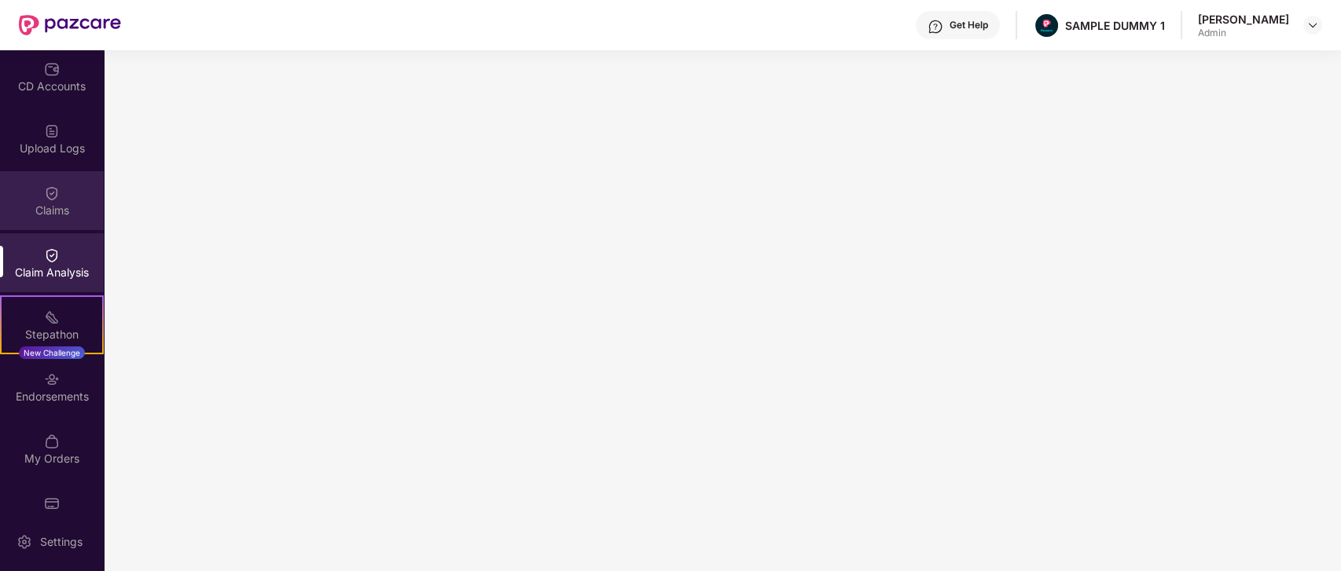
scroll to position [188, 0]
click at [18, 197] on div "Claims" at bounding box center [52, 202] width 104 height 59
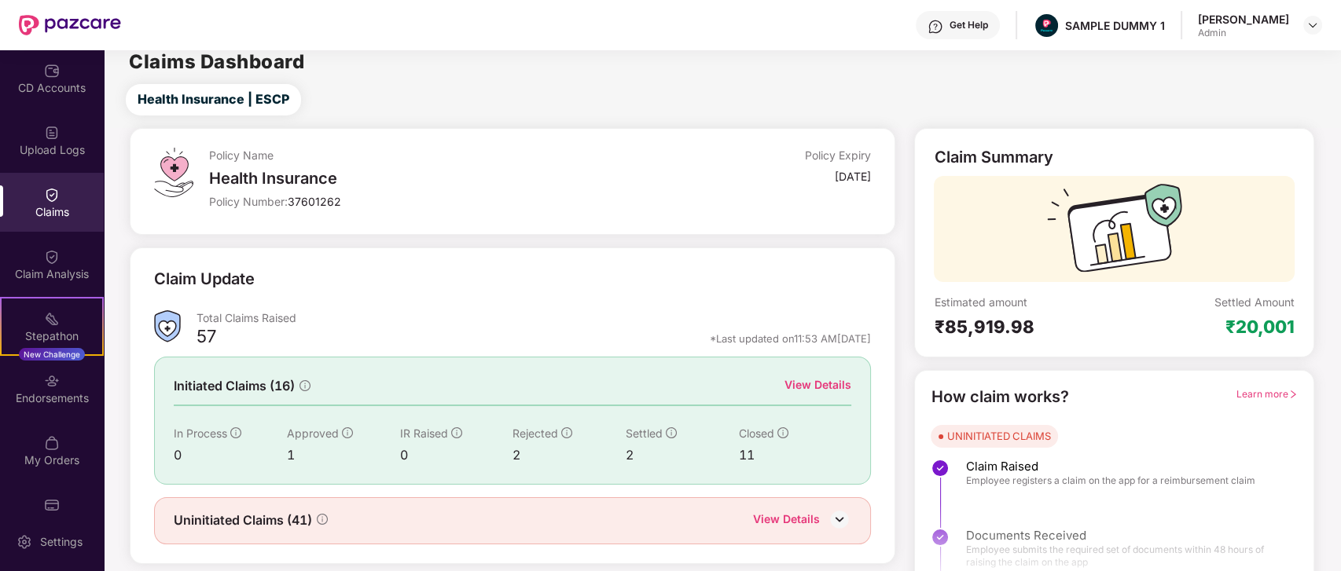
scroll to position [8, 0]
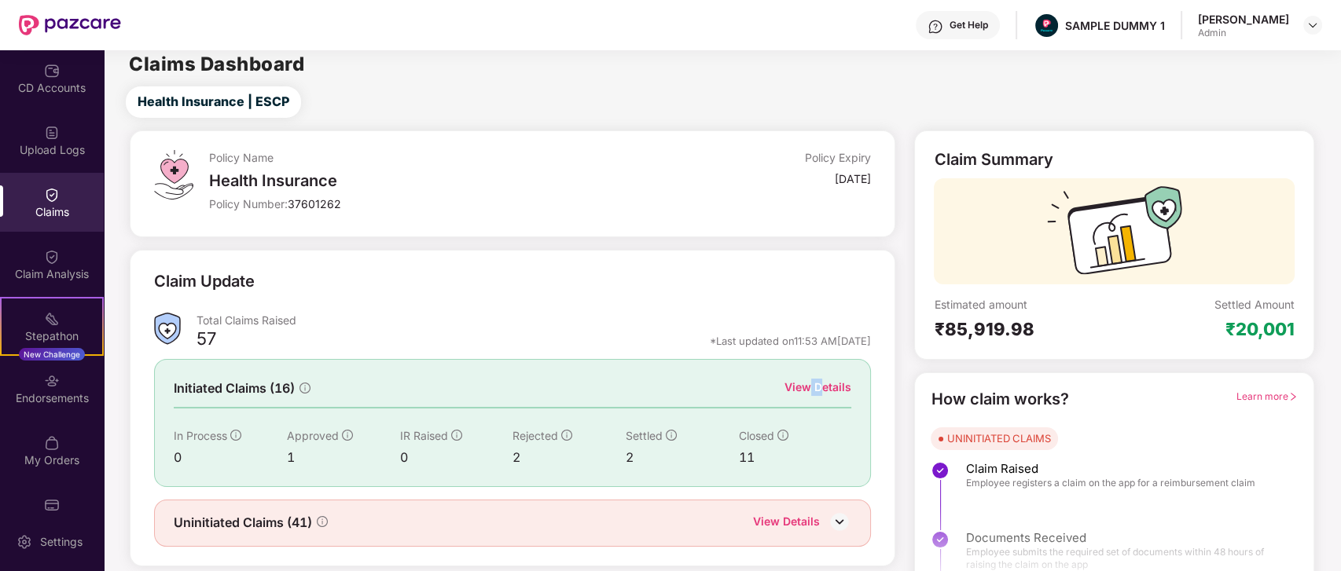
drag, startPoint x: 807, startPoint y: 373, endPoint x: 824, endPoint y: 388, distance: 21.7
click at [824, 388] on div "Initiated Claims (16) View Details In Process 0 Approved 1 IR Raised 0 Rejected…" at bounding box center [512, 422] width 717 height 127
click at [824, 388] on div "View Details" at bounding box center [817, 387] width 67 height 17
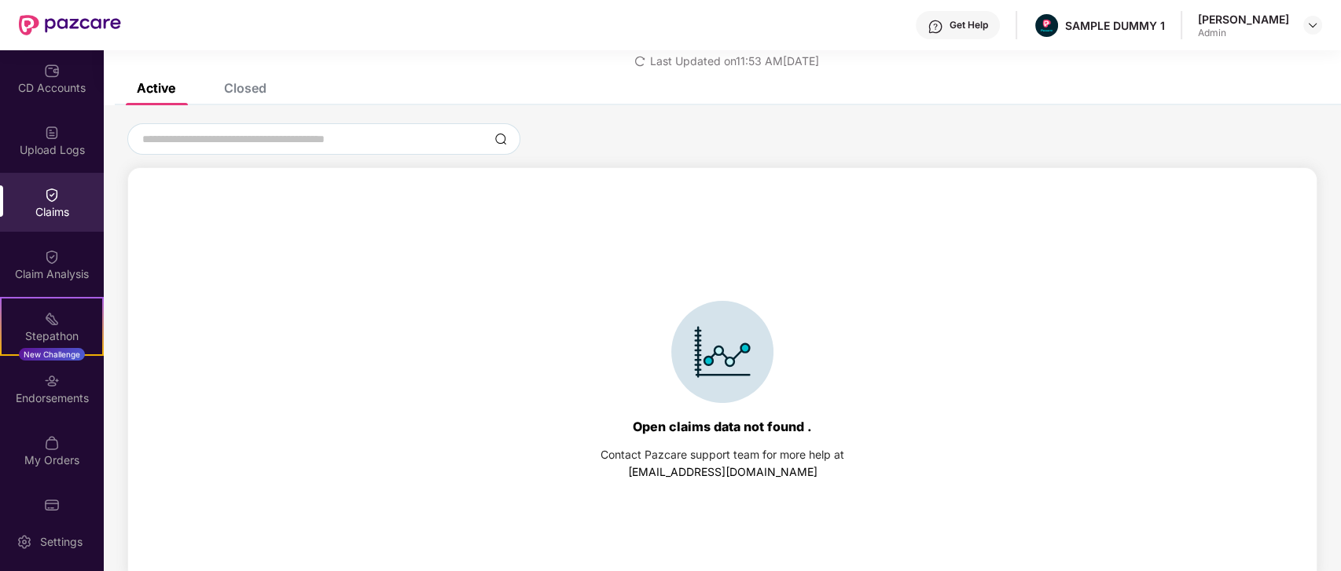
scroll to position [0, 0]
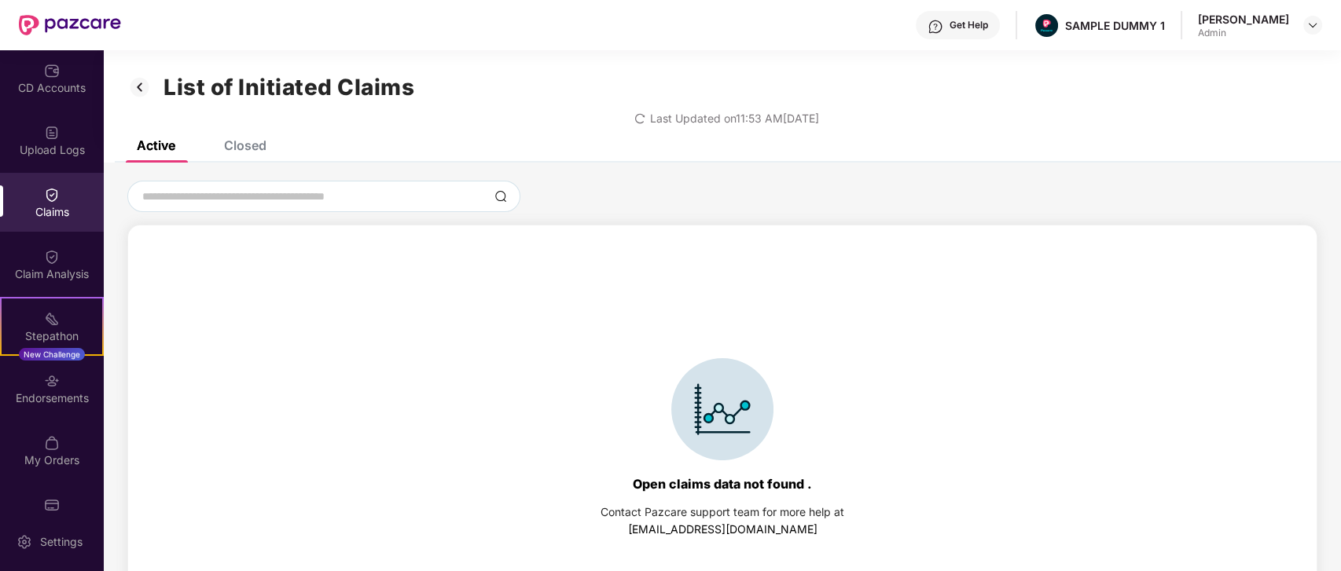
click at [230, 145] on div "Closed" at bounding box center [245, 146] width 42 height 16
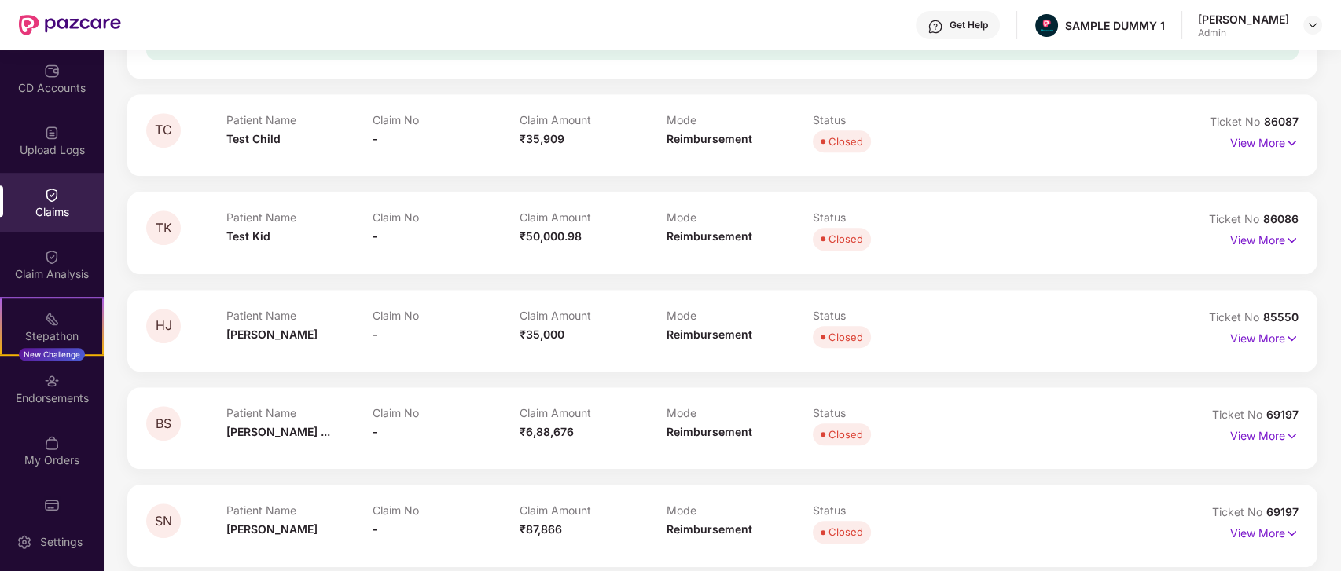
scroll to position [1552, 0]
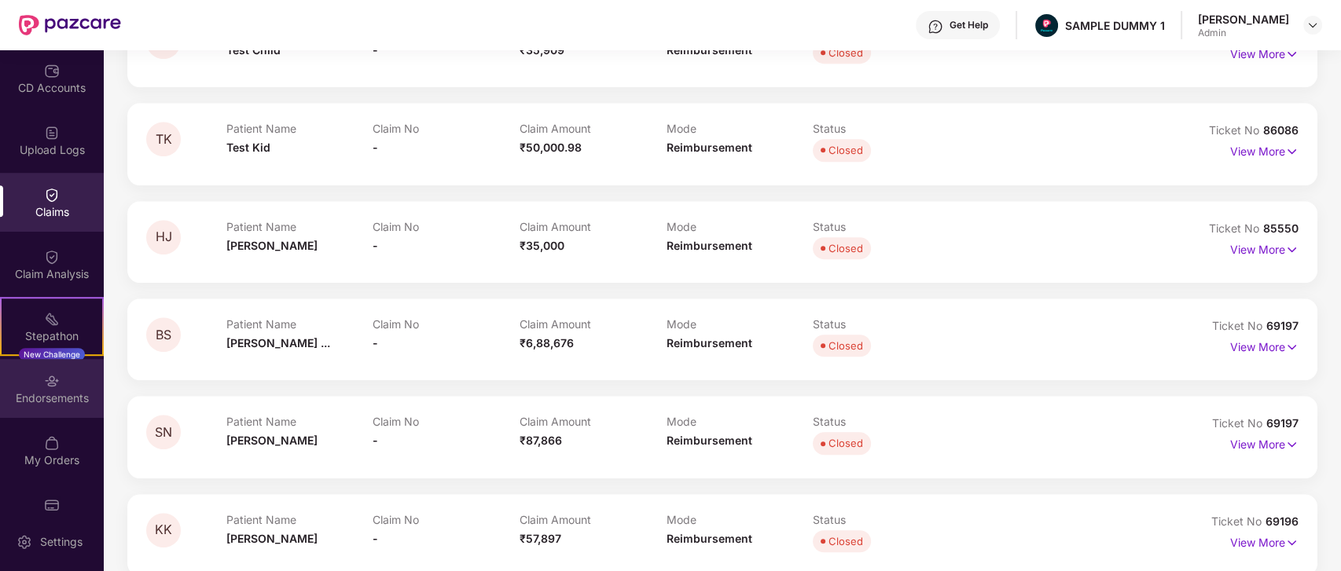
click at [68, 395] on div "Endorsements" at bounding box center [52, 399] width 104 height 16
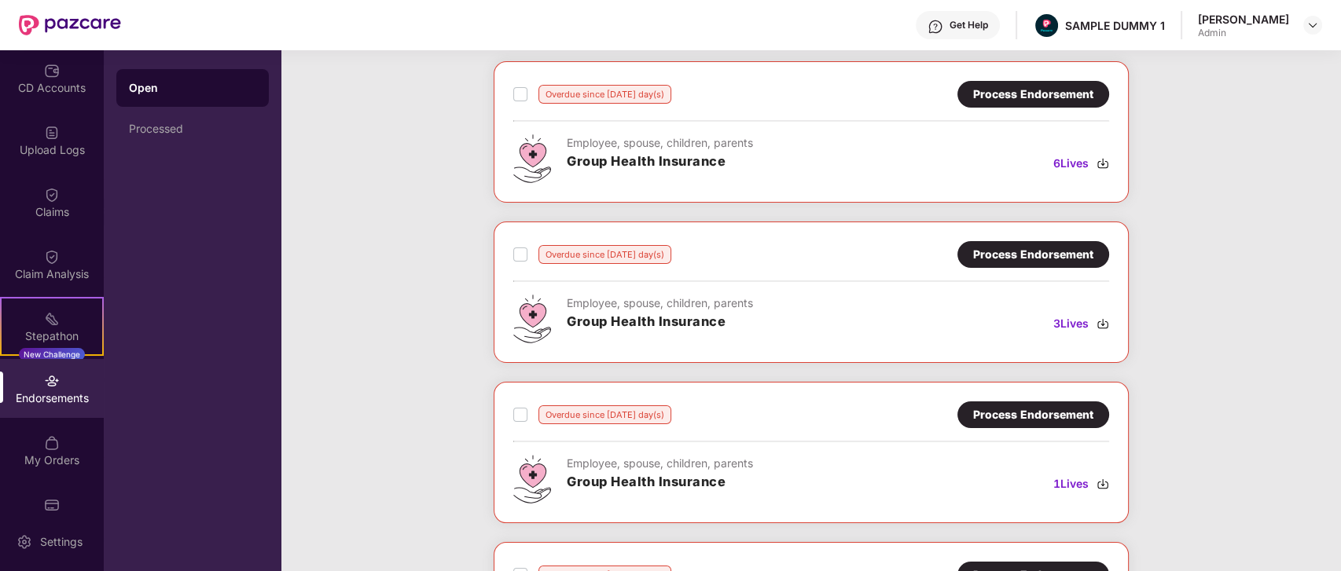
scroll to position [0, 0]
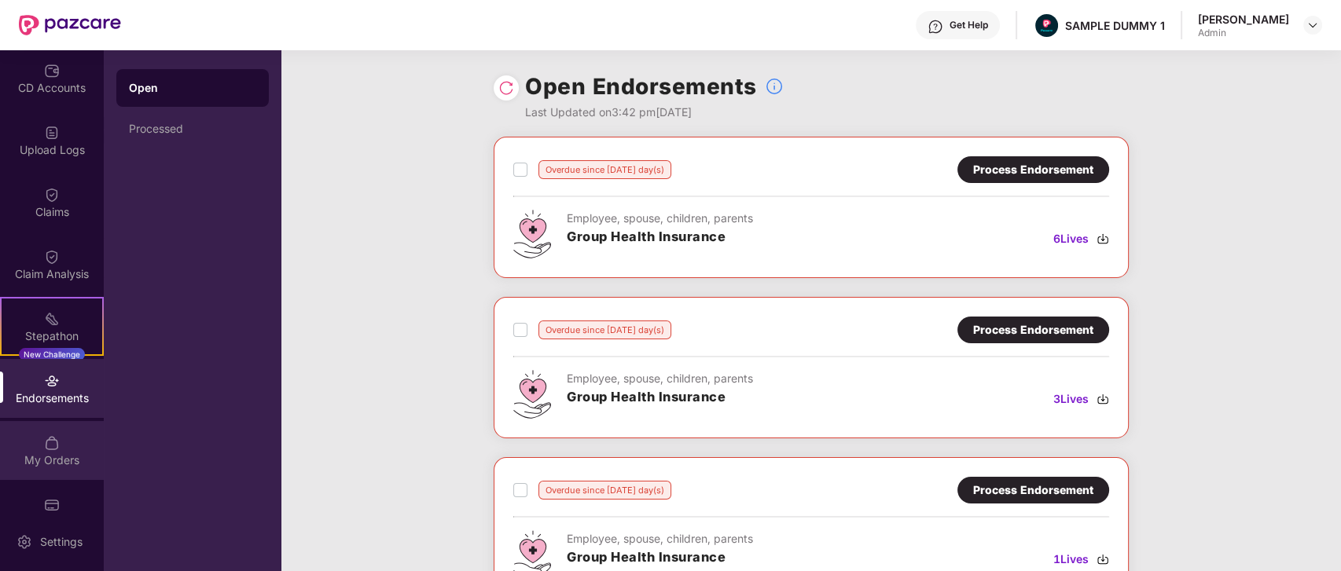
click at [44, 454] on div "My Orders" at bounding box center [52, 461] width 104 height 16
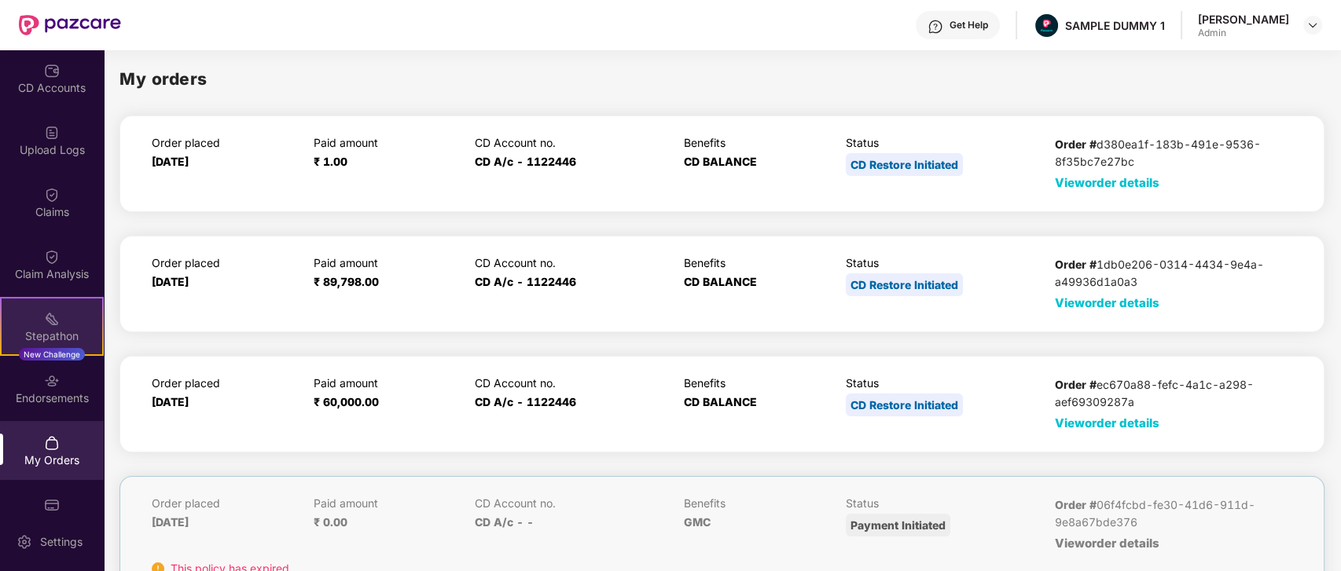
click at [60, 324] on div "Stepathon New Challenge" at bounding box center [52, 326] width 104 height 59
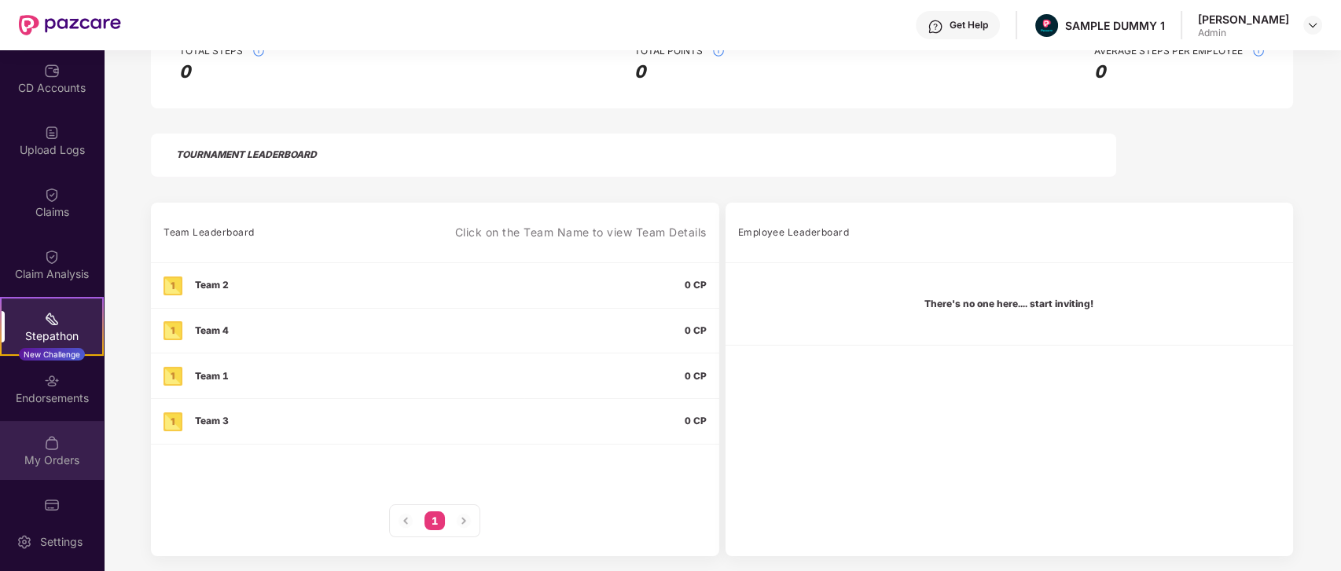
scroll to position [220, 0]
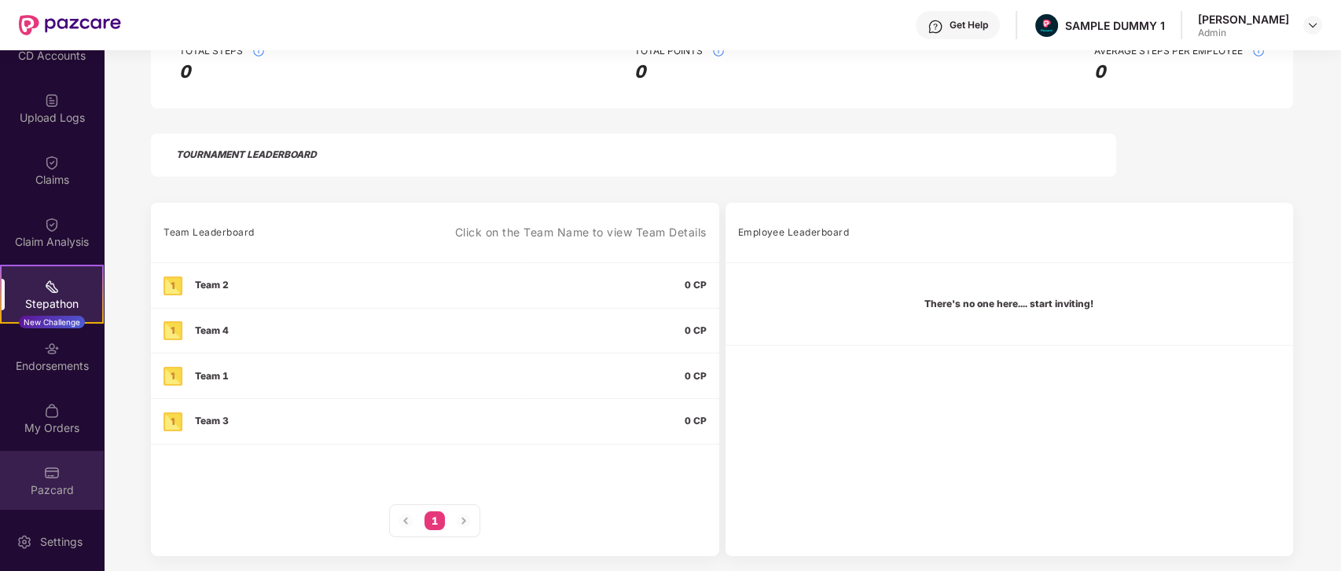
click at [36, 461] on div "Pazcard" at bounding box center [52, 480] width 104 height 59
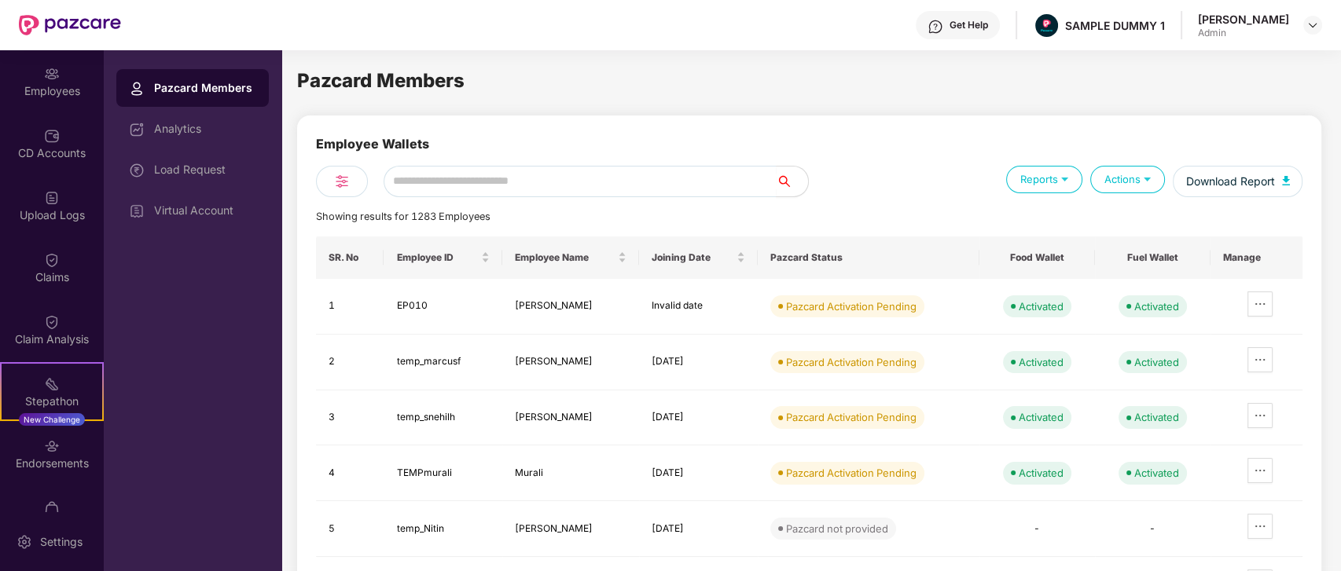
scroll to position [0, 0]
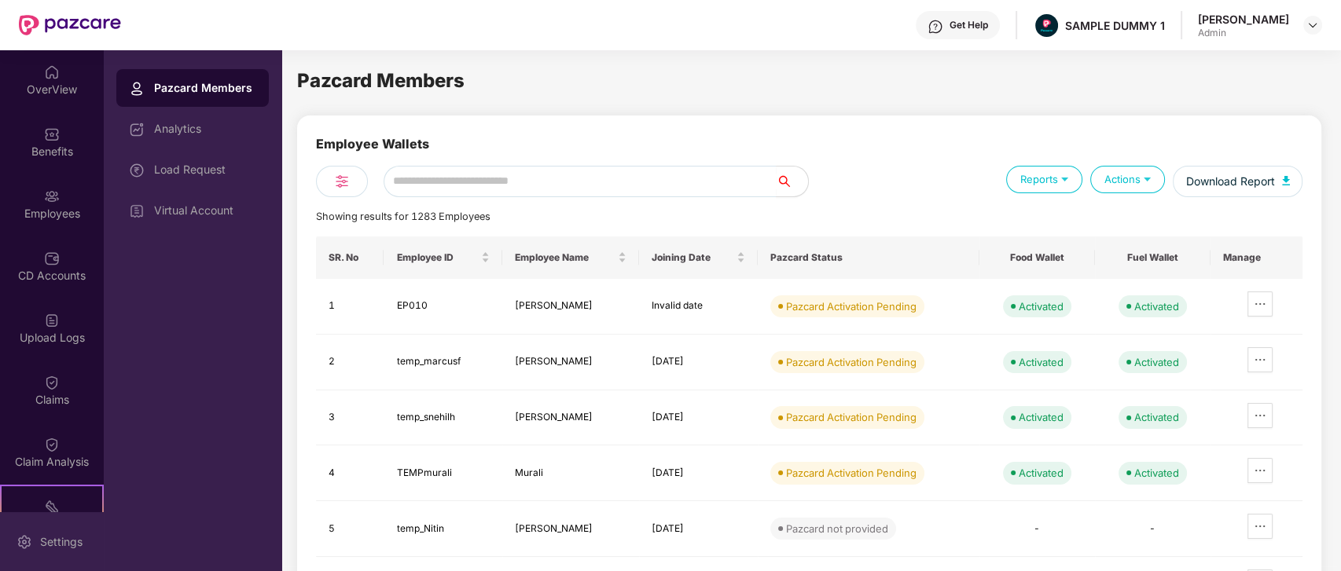
click at [56, 544] on div "Settings" at bounding box center [61, 543] width 52 height 16
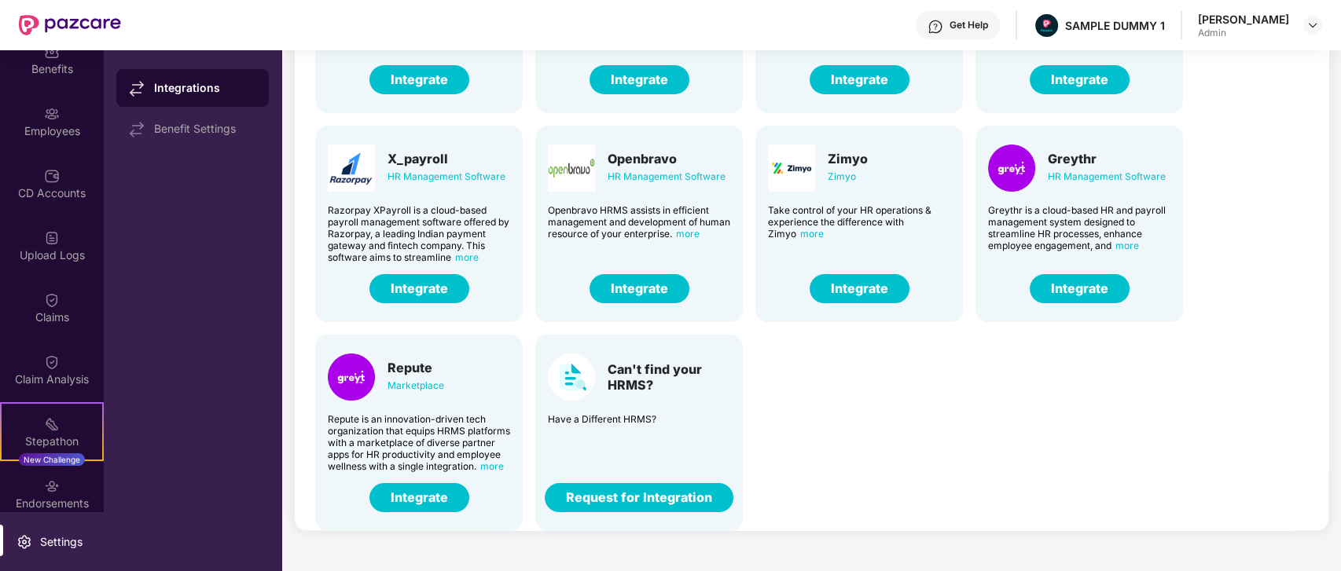
scroll to position [82, 0]
click at [203, 114] on div "Benefit Settings" at bounding box center [192, 129] width 152 height 38
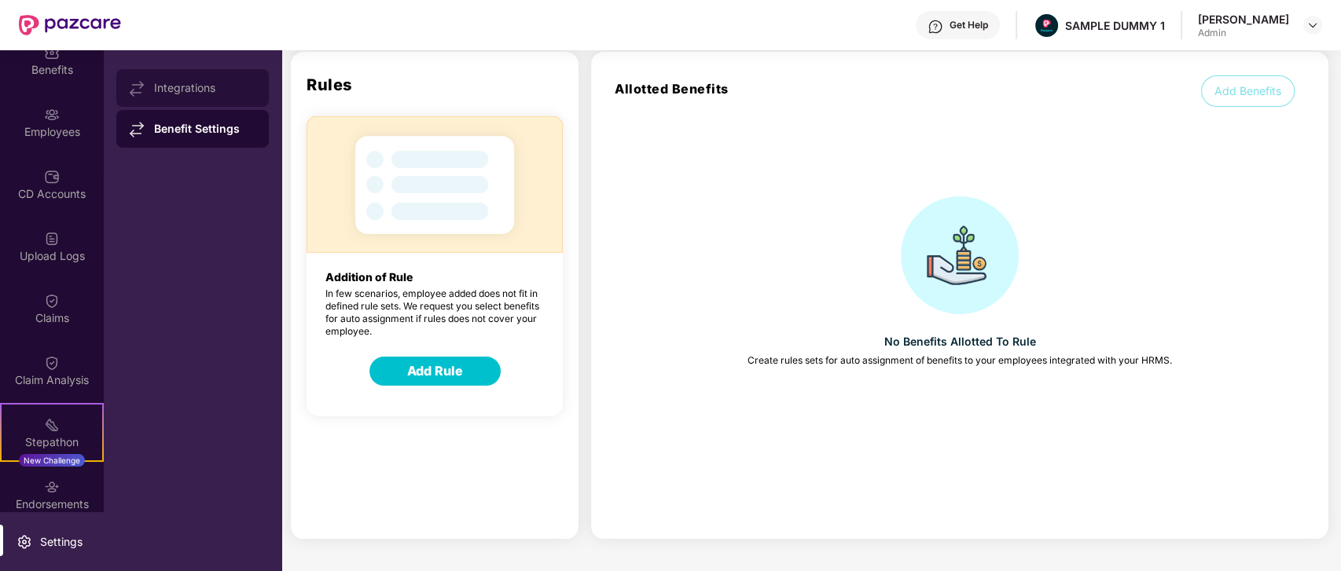
click at [245, 100] on div "Integrations" at bounding box center [192, 88] width 152 height 38
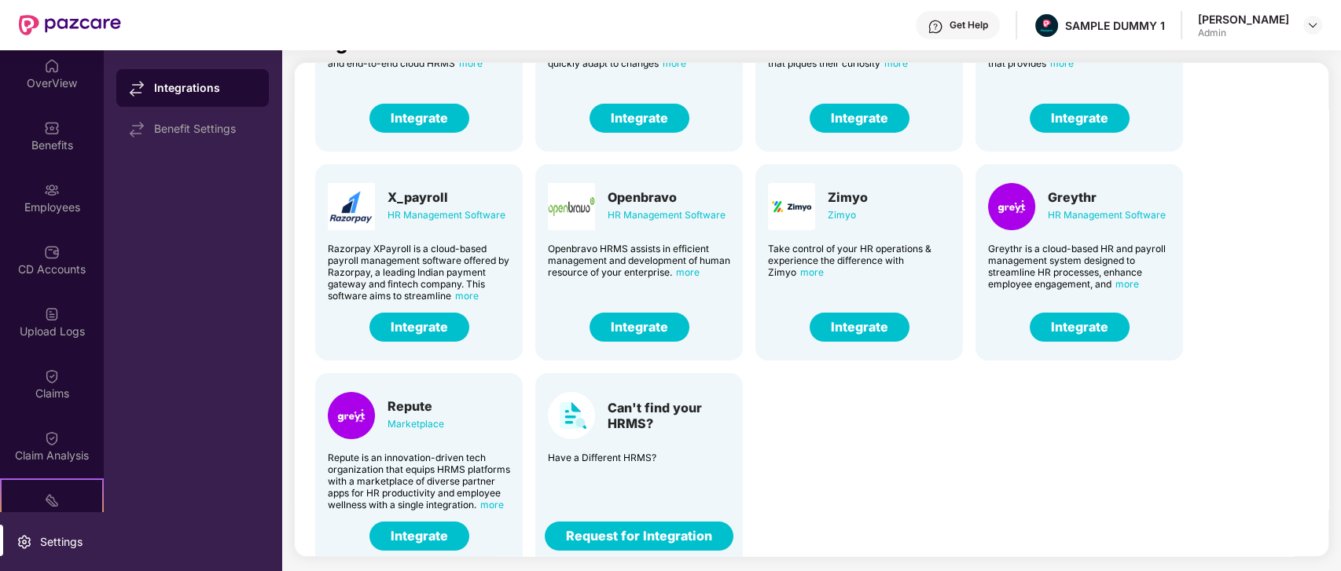
scroll to position [5, 0]
click at [972, 24] on div "Get Help" at bounding box center [969, 25] width 39 height 13
click at [1229, 145] on div "Darwin HR Management Software Discover the true meaning of human potential with…" at bounding box center [814, 256] width 1022 height 627
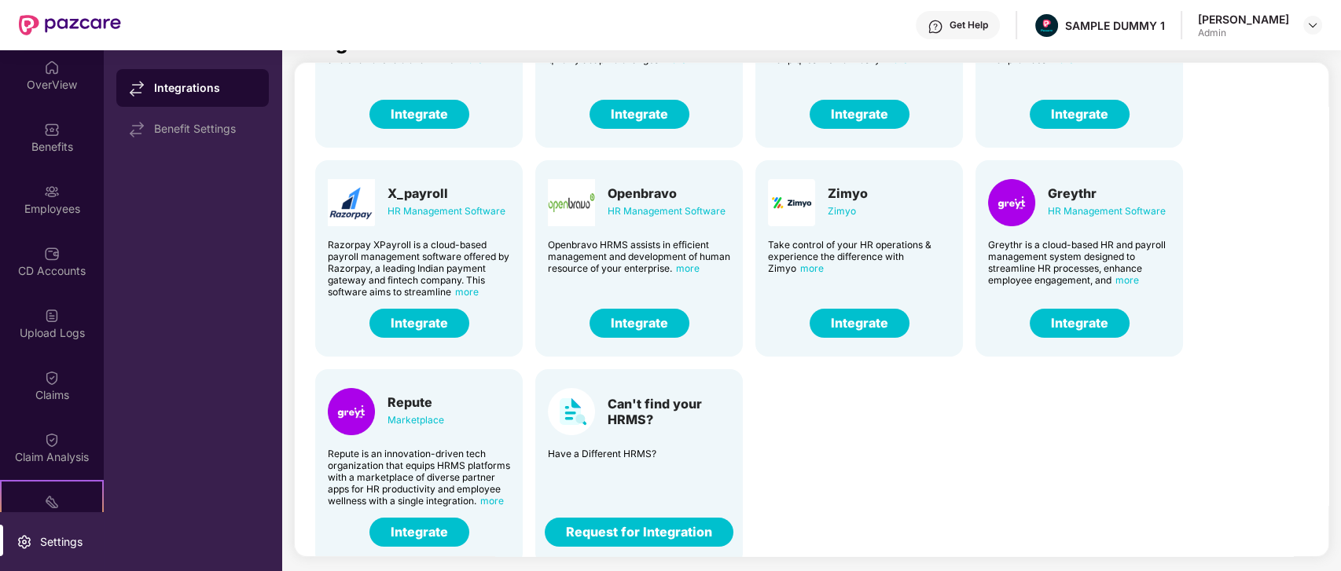
scroll to position [158, 0]
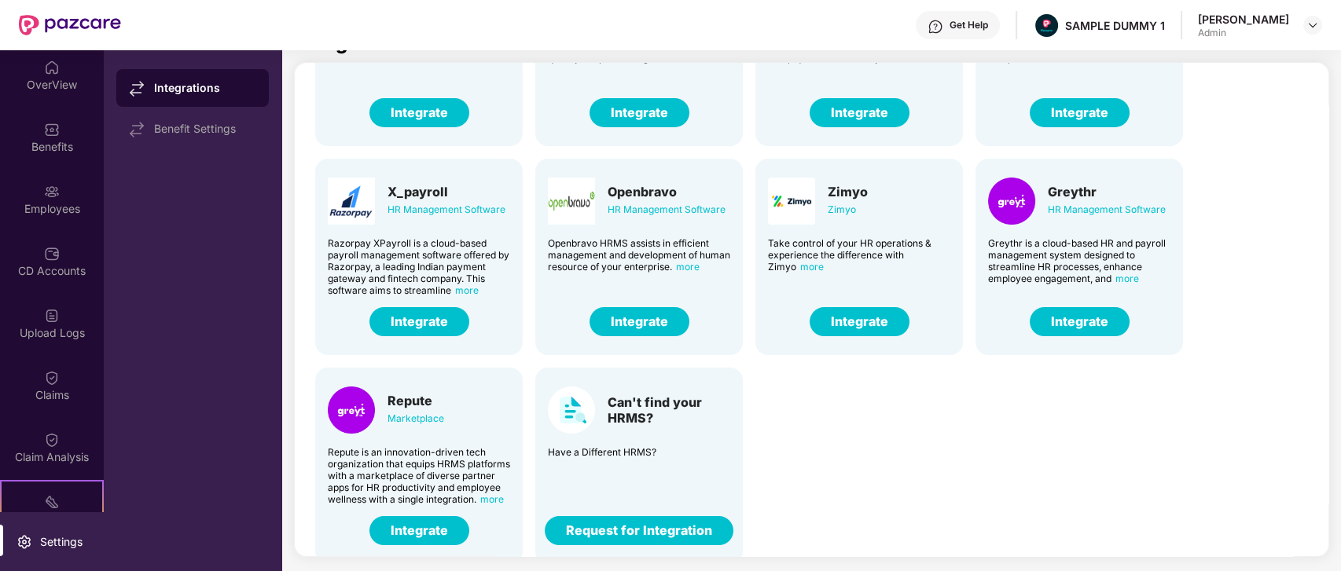
click at [961, 25] on div "Get Help" at bounding box center [969, 25] width 39 height 13
click at [1220, 138] on div "Darwin HR Management Software Discover the true meaning of human potential with…" at bounding box center [814, 250] width 1022 height 627
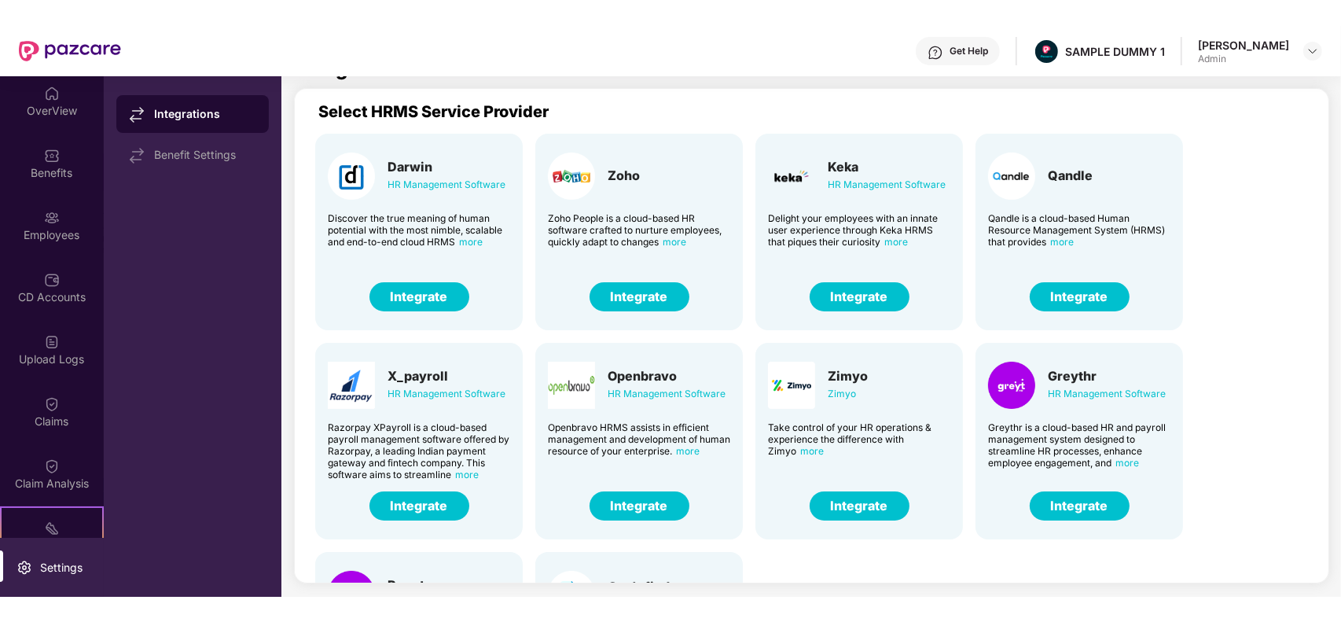
scroll to position [5, 0]
